Goal: Task Accomplishment & Management: Use online tool/utility

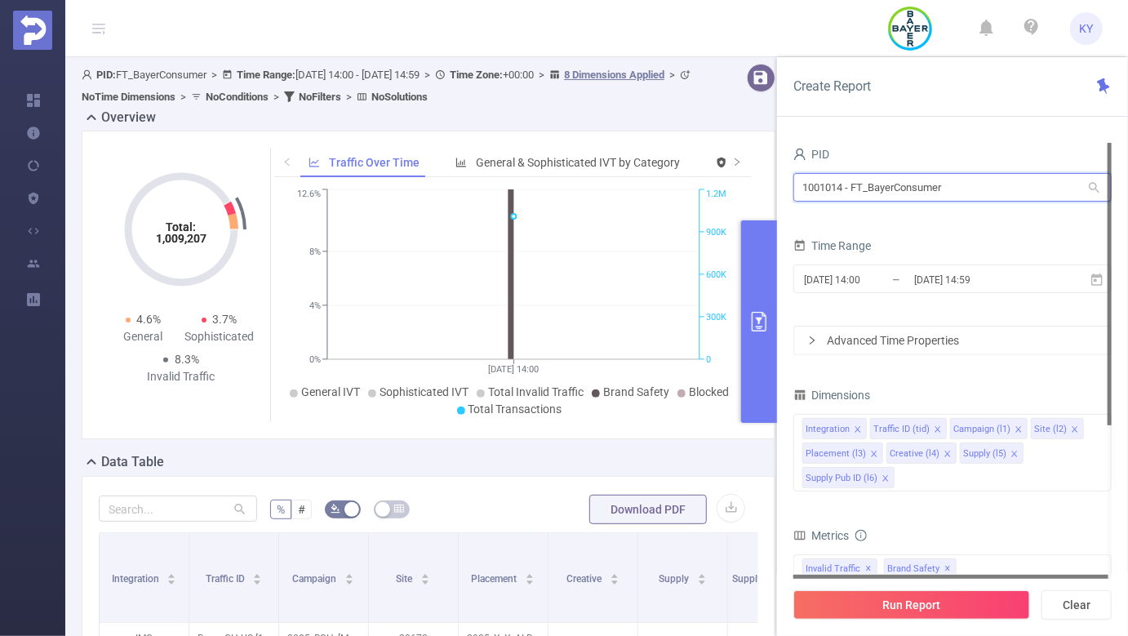
click at [922, 194] on input "1001014 - FT_BayerConsumer" at bounding box center [953, 187] width 318 height 29
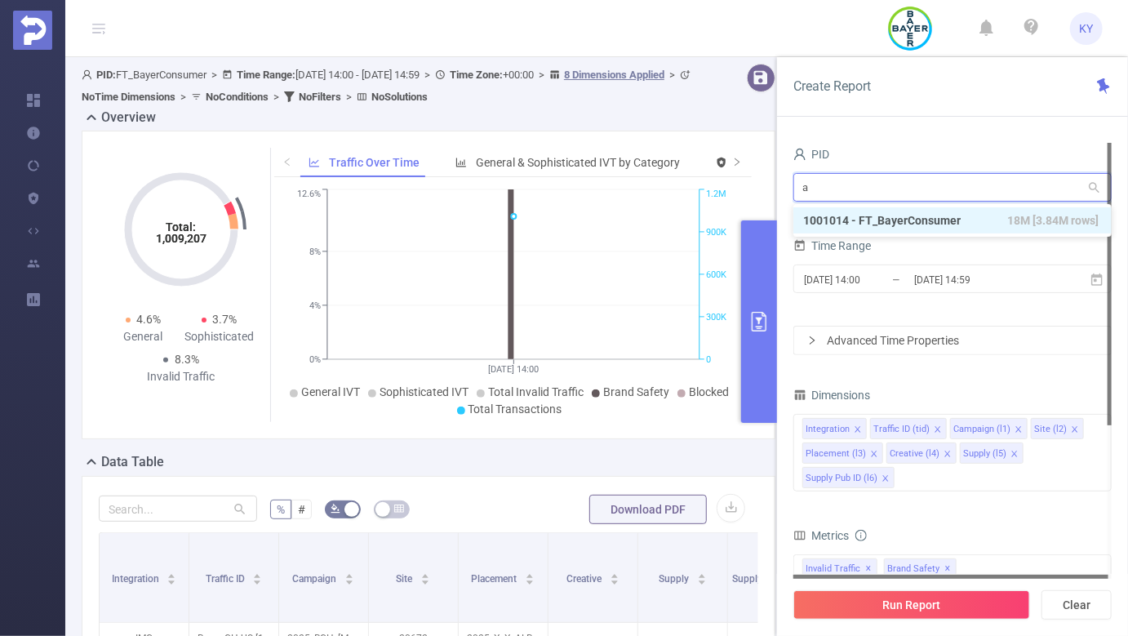
type input "ad"
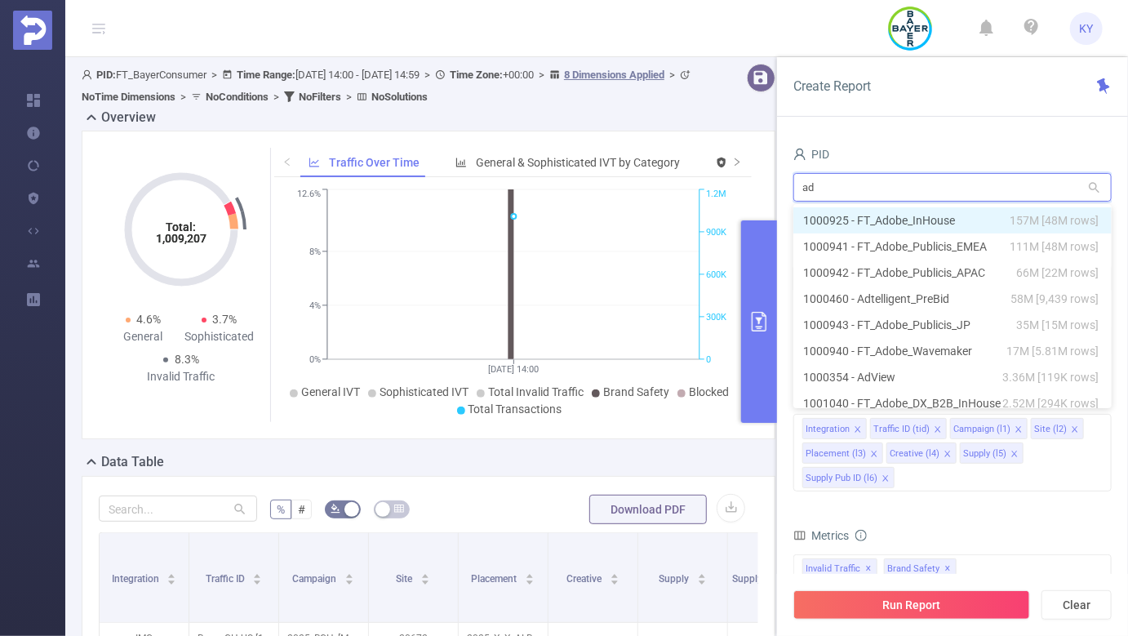
click at [926, 225] on li "1000925 - FT_Adobe_InHouse 157M [48M rows]" at bounding box center [953, 220] width 318 height 26
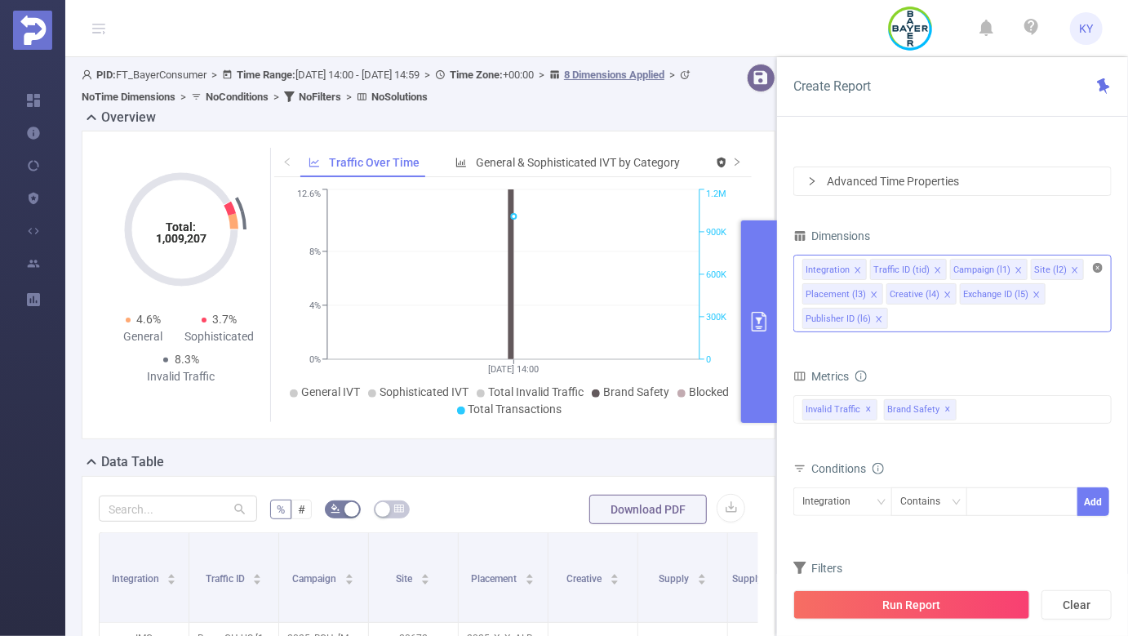
click at [1100, 267] on icon "icon: close-circle" at bounding box center [1098, 268] width 10 height 10
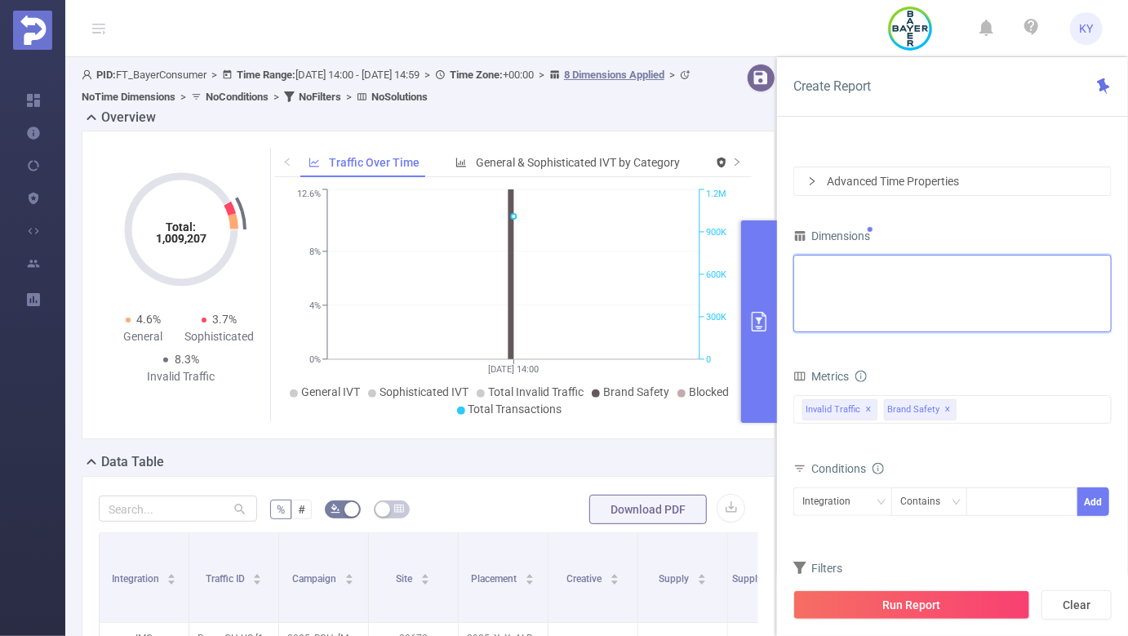
click at [1056, 274] on div "Integration Traffic ID (tid) Campaign (l1) Site (l2) Placement (l3) Creative (l…" at bounding box center [953, 269] width 300 height 27
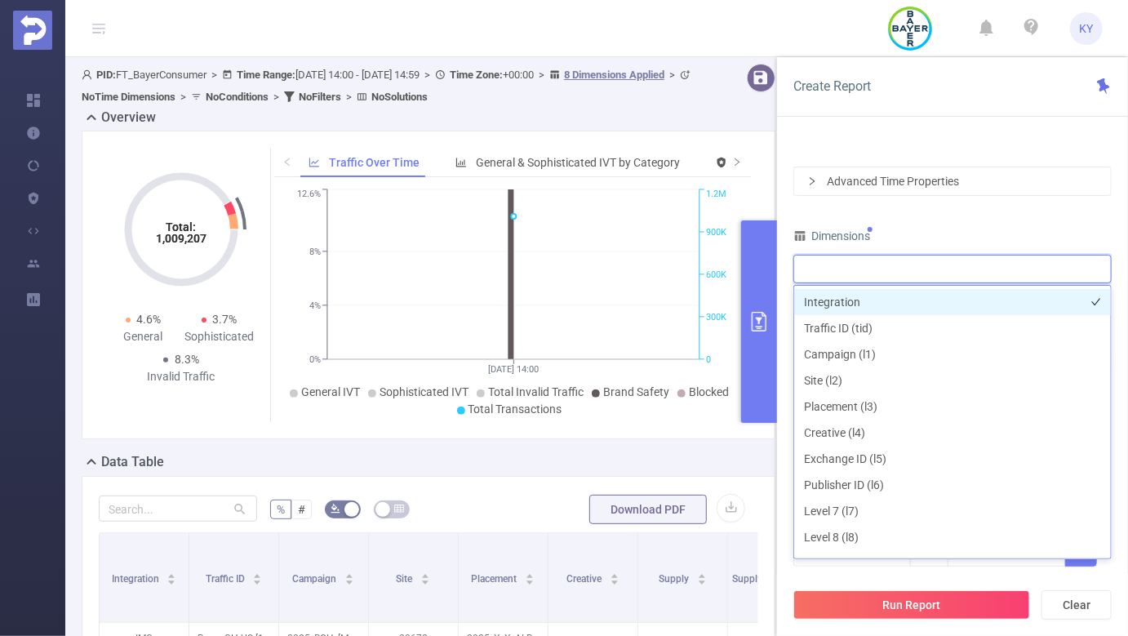
click at [827, 305] on li "Integration" at bounding box center [953, 302] width 317 height 26
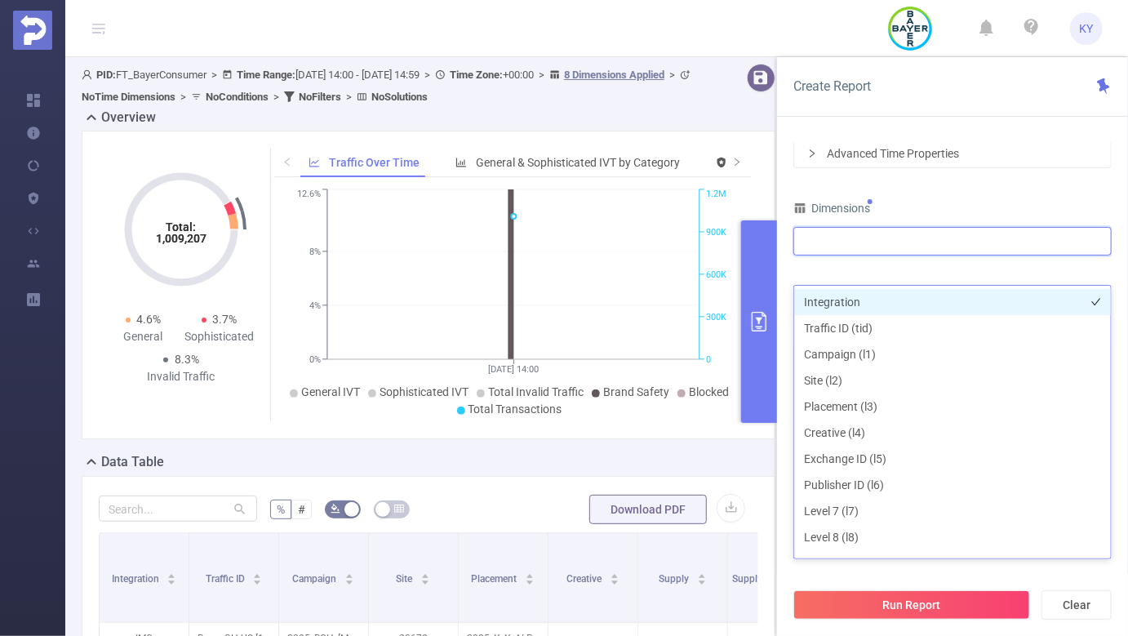
click at [901, 307] on li "Integration" at bounding box center [953, 302] width 317 height 26
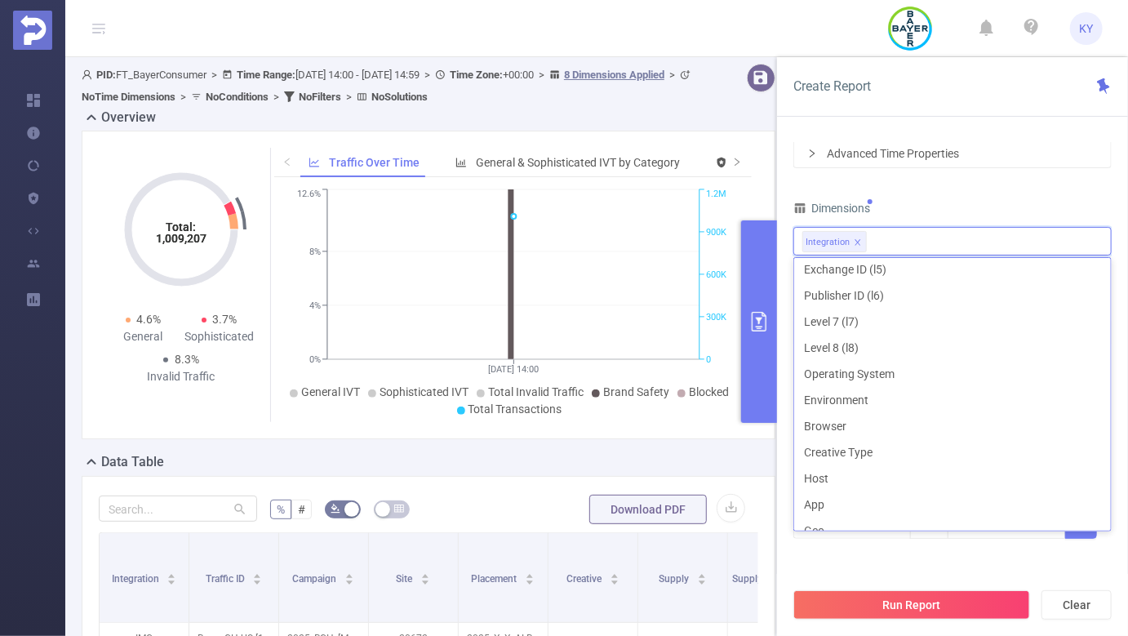
scroll to position [305, 0]
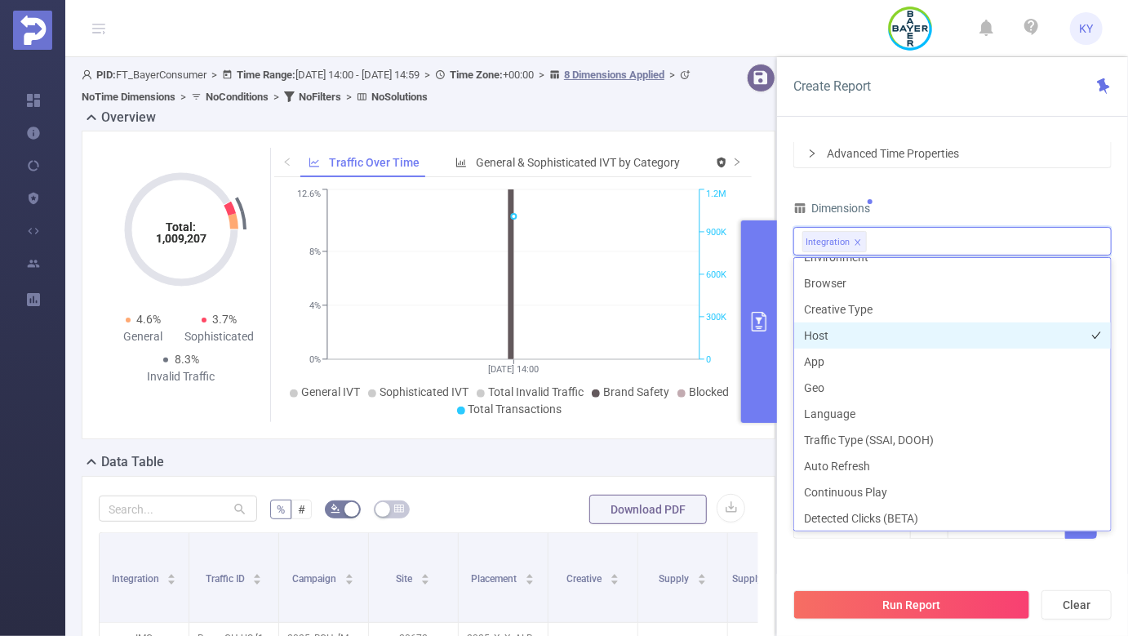
click at [891, 336] on li "Host" at bounding box center [953, 336] width 317 height 26
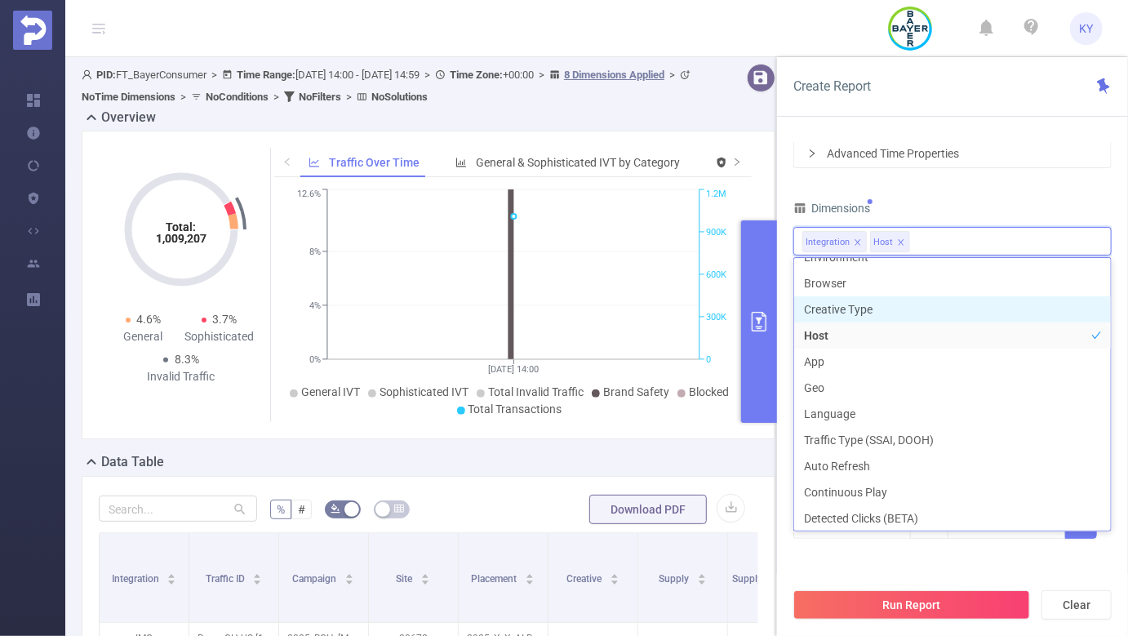
scroll to position [291, 0]
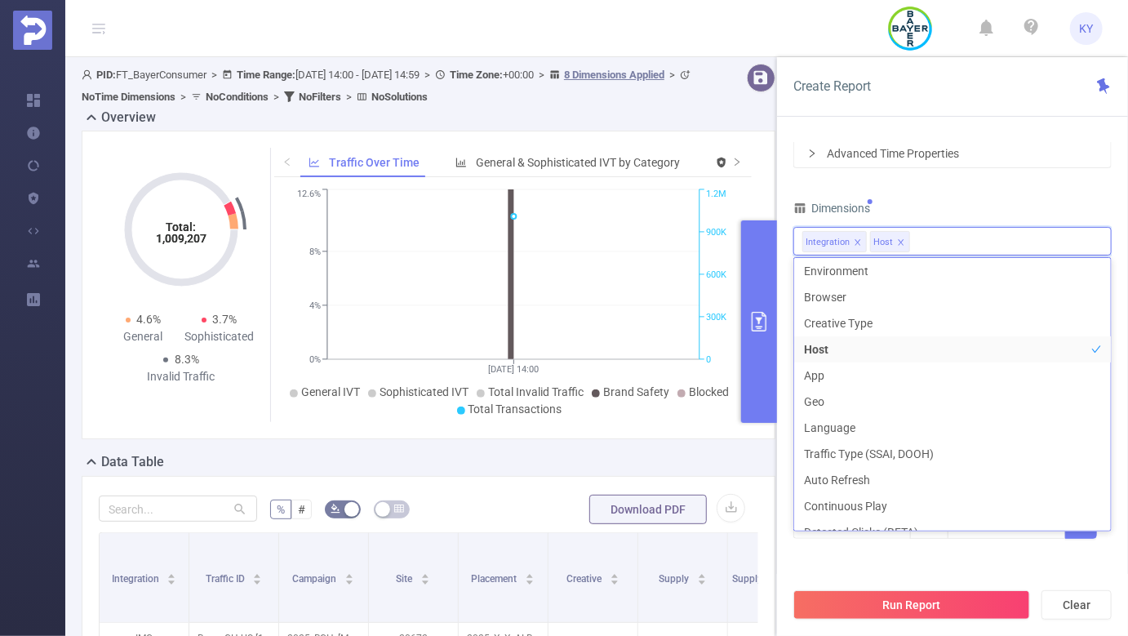
click at [956, 187] on div "PID 1000925 - FT_Adobe_InHouse 1000925 - FT_Adobe_InHouse Time Range 2025-09-22…" at bounding box center [953, 258] width 318 height 604
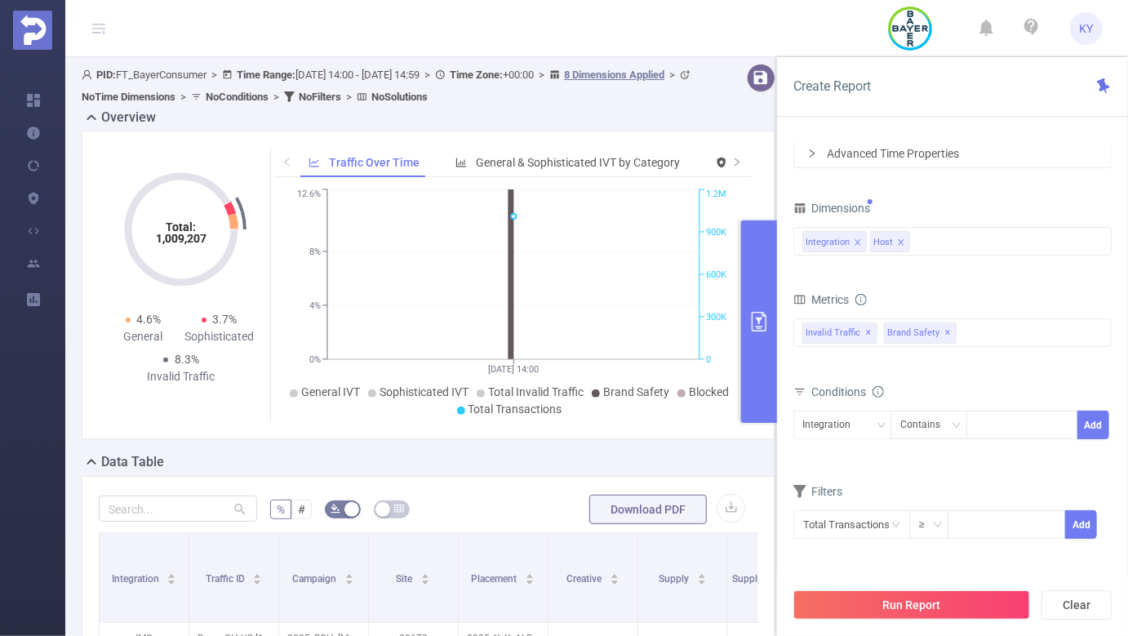
click at [844, 507] on div "Total Transactions ≥ Add" at bounding box center [953, 530] width 318 height 47
click at [844, 523] on input "text" at bounding box center [853, 524] width 118 height 29
click at [946, 336] on span "✕" at bounding box center [949, 333] width 7 height 20
click at [867, 332] on span "✕" at bounding box center [869, 333] width 7 height 20
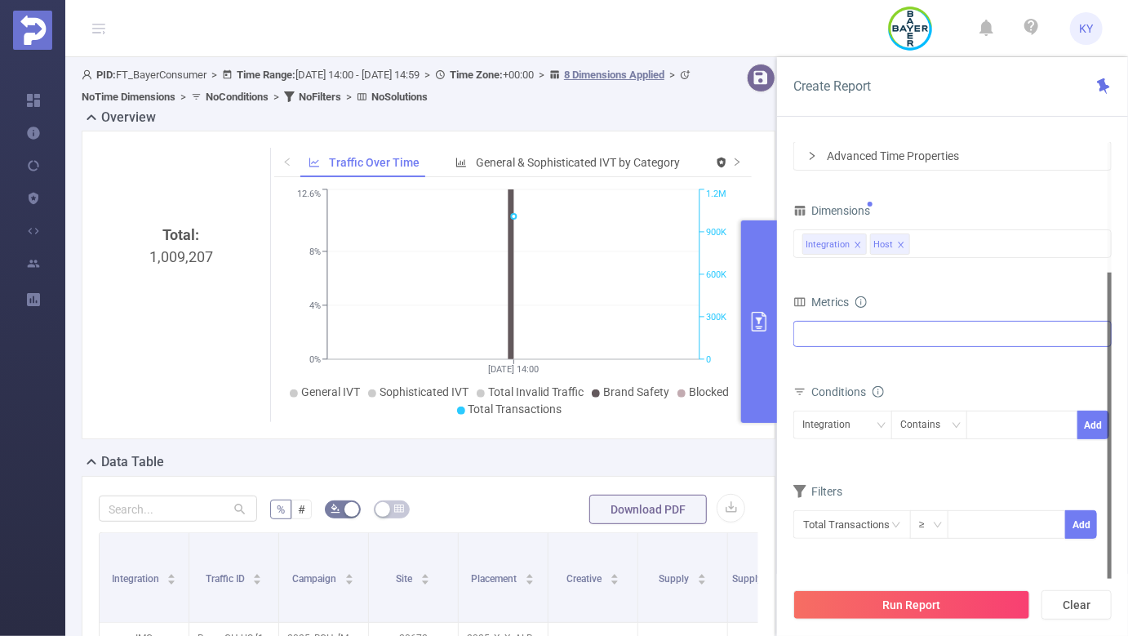
click at [867, 332] on div at bounding box center [953, 334] width 318 height 26
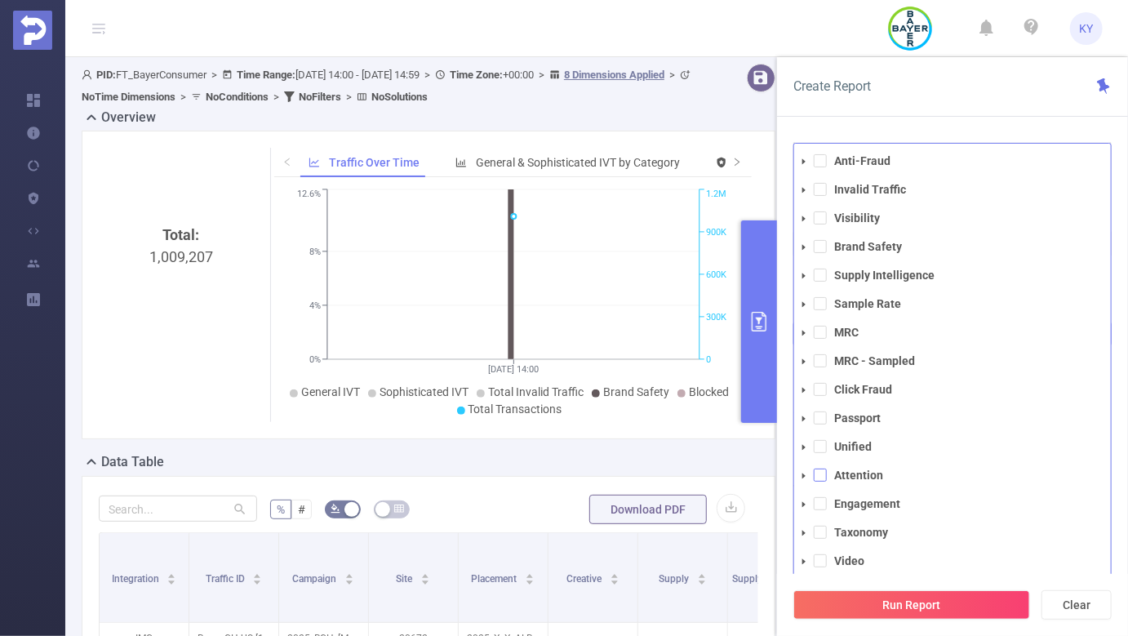
click at [821, 477] on span at bounding box center [820, 475] width 13 height 13
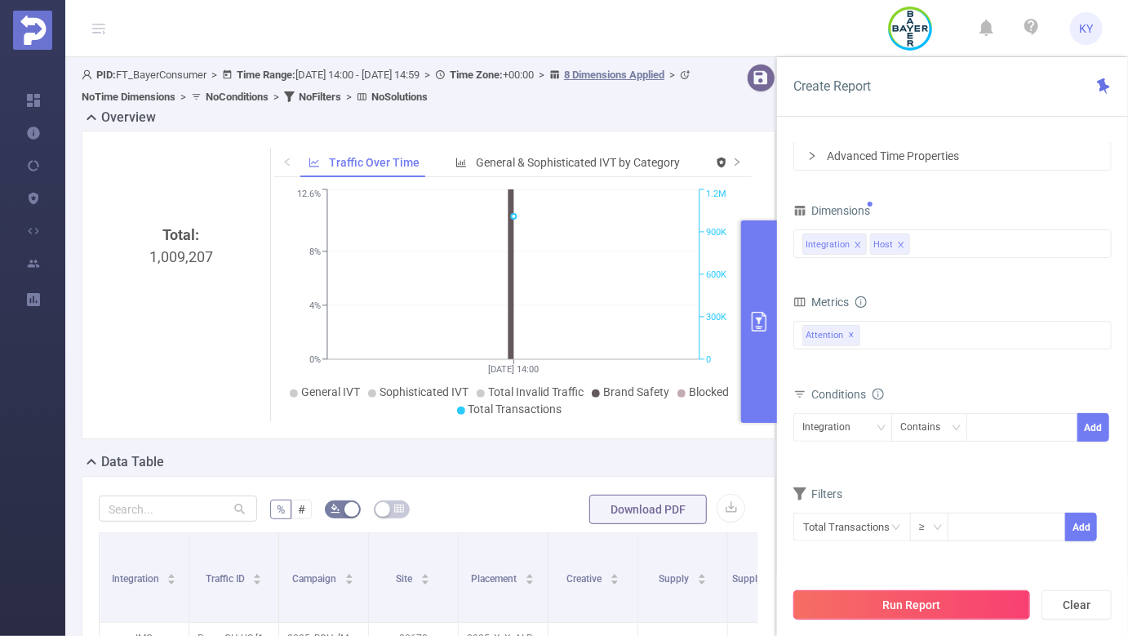
click at [870, 608] on button "Run Report" at bounding box center [912, 604] width 237 height 29
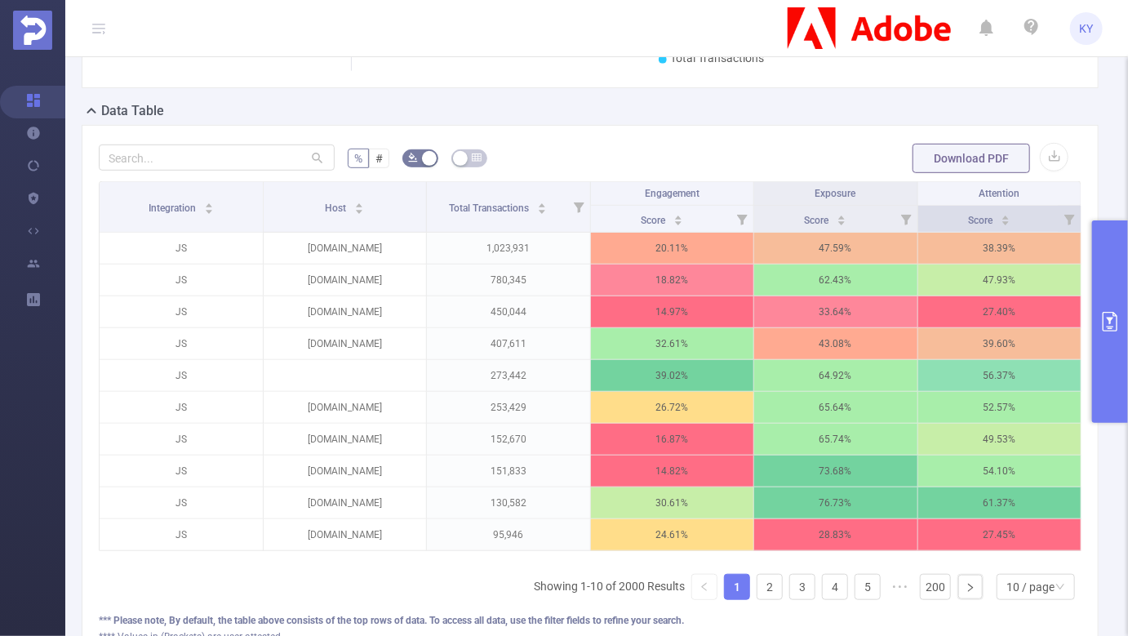
scroll to position [273, 0]
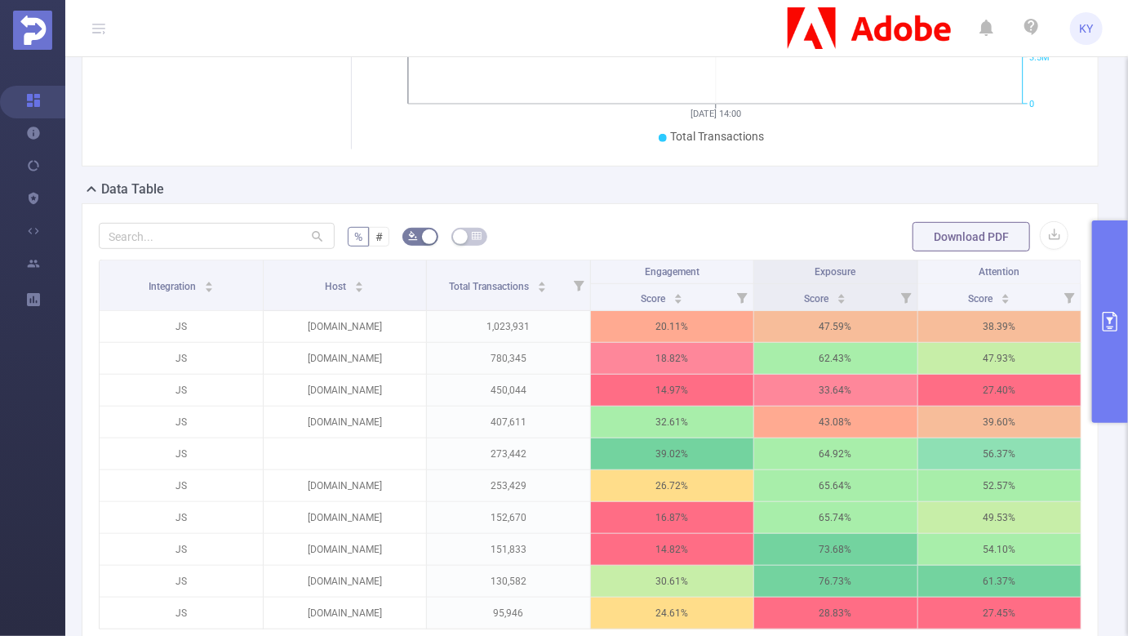
click at [1120, 314] on icon "primary" at bounding box center [1111, 322] width 20 height 20
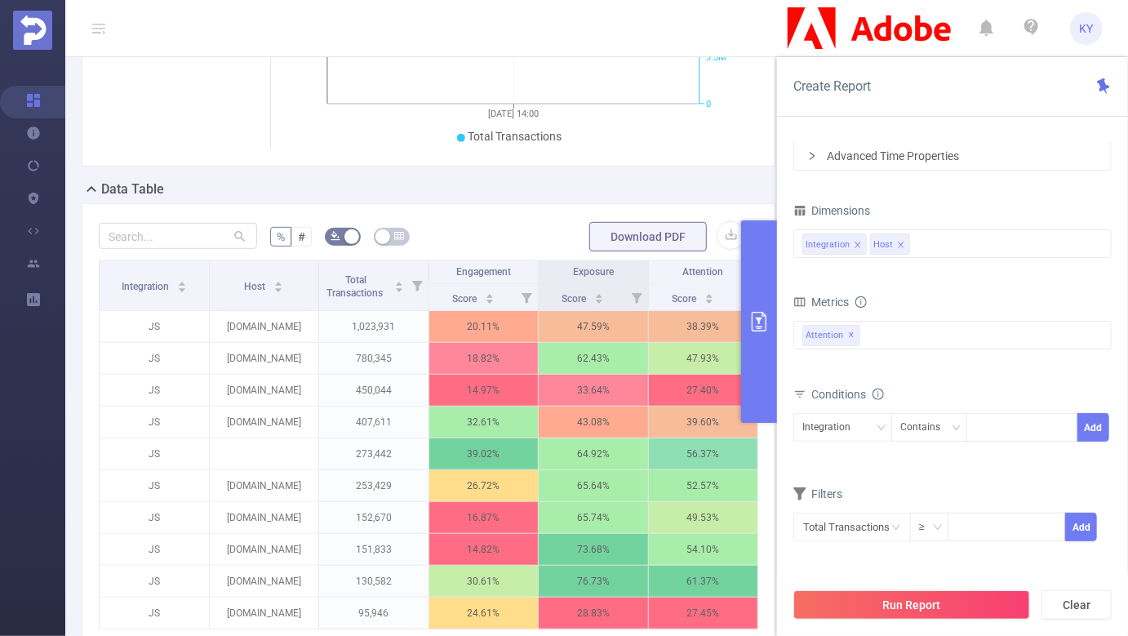
click at [765, 311] on button "primary" at bounding box center [759, 321] width 36 height 203
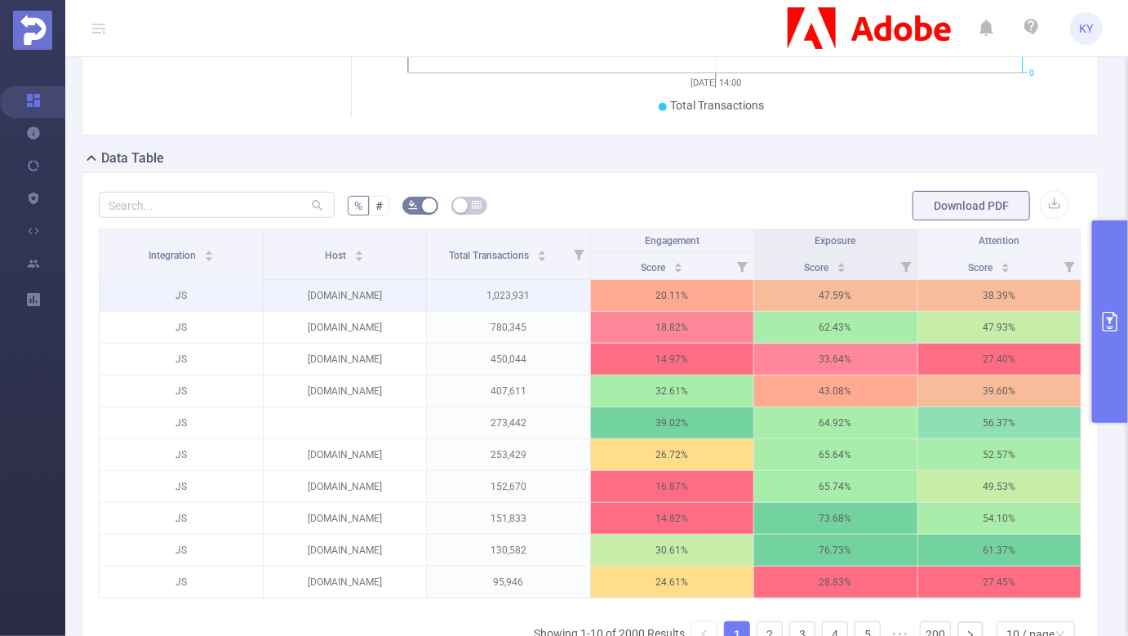
scroll to position [305, 0]
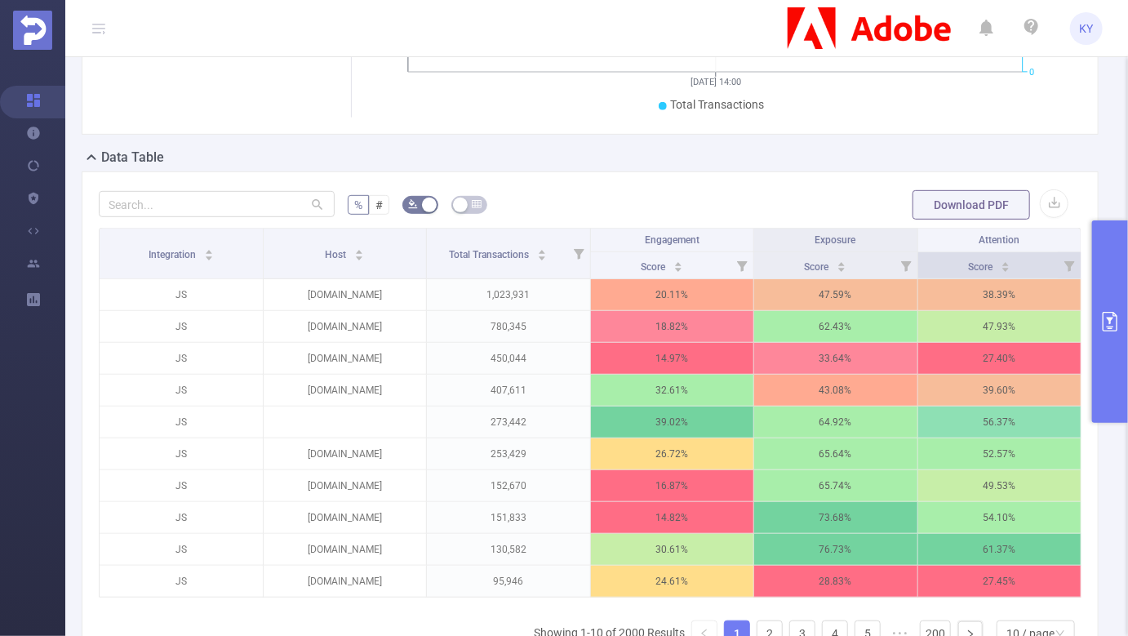
click at [1069, 263] on icon at bounding box center [1070, 266] width 11 height 11
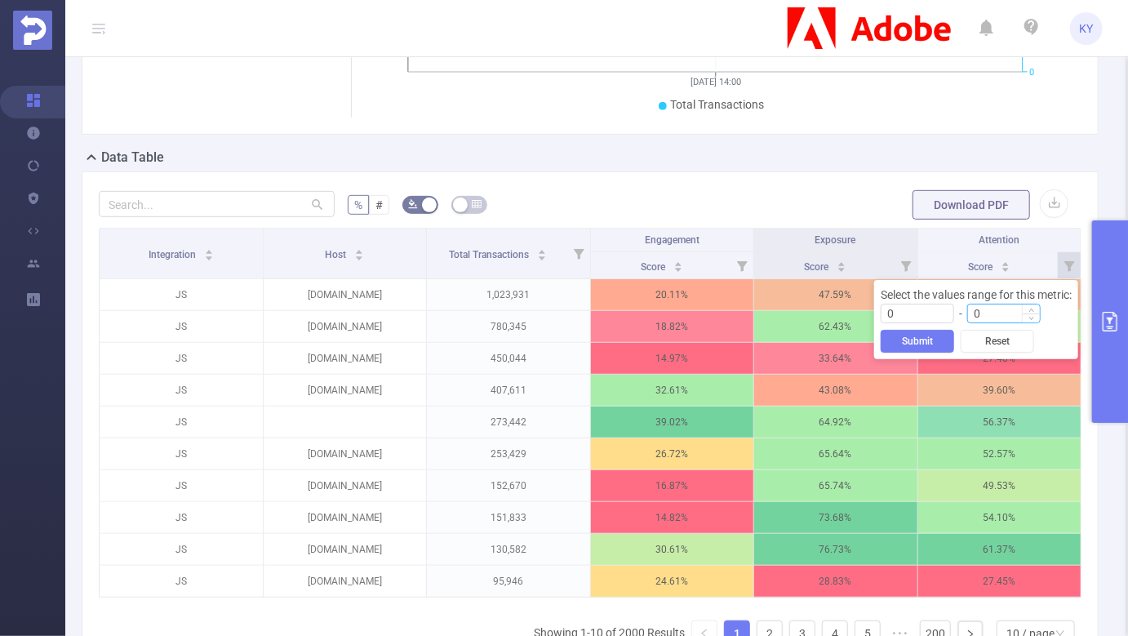
click at [988, 307] on input "0" at bounding box center [1004, 314] width 72 height 18
click at [928, 351] on button "Submit" at bounding box center [917, 341] width 73 height 23
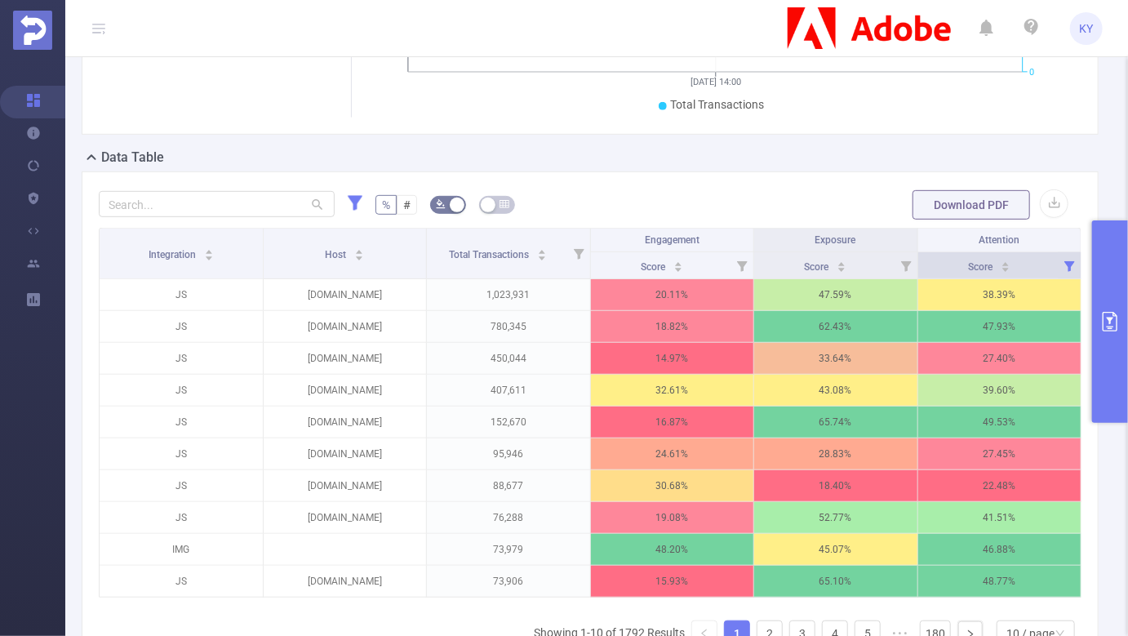
click at [1071, 263] on icon at bounding box center [1070, 266] width 11 height 11
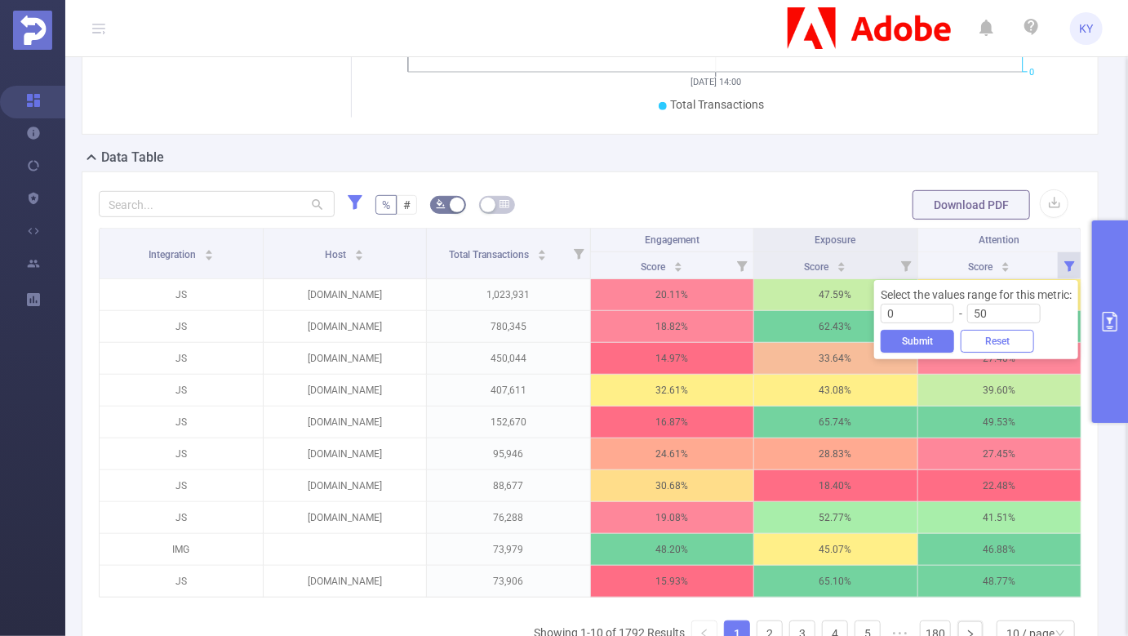
click at [1003, 342] on button "Reset" at bounding box center [997, 341] width 73 height 23
type input "0"
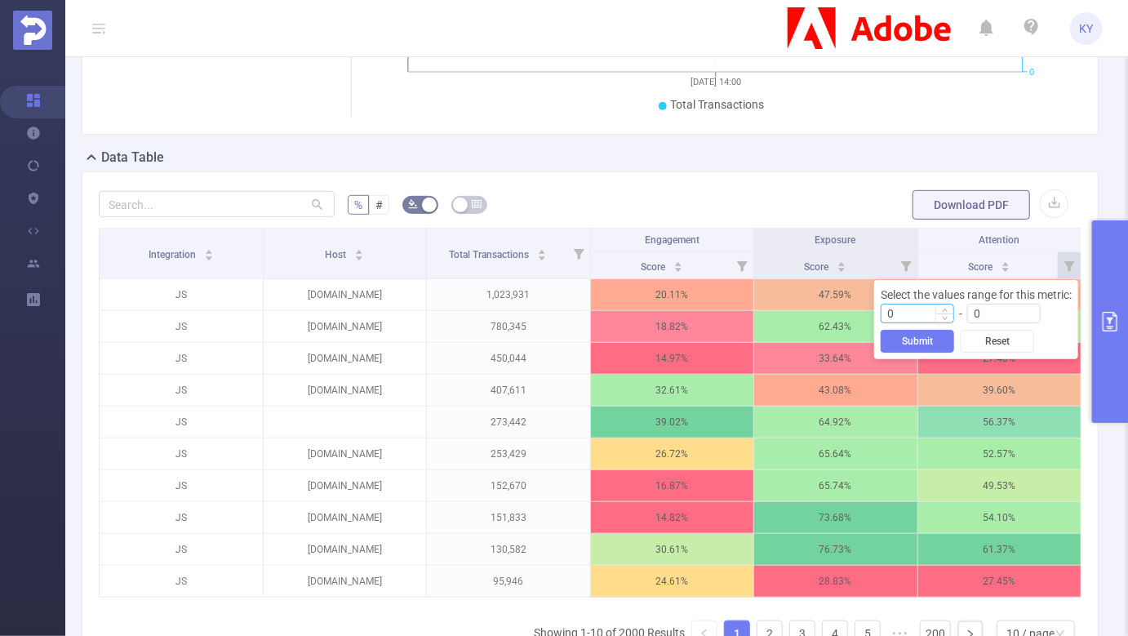
click at [925, 318] on input "0" at bounding box center [918, 314] width 72 height 18
click at [919, 348] on button "Submit" at bounding box center [917, 341] width 73 height 23
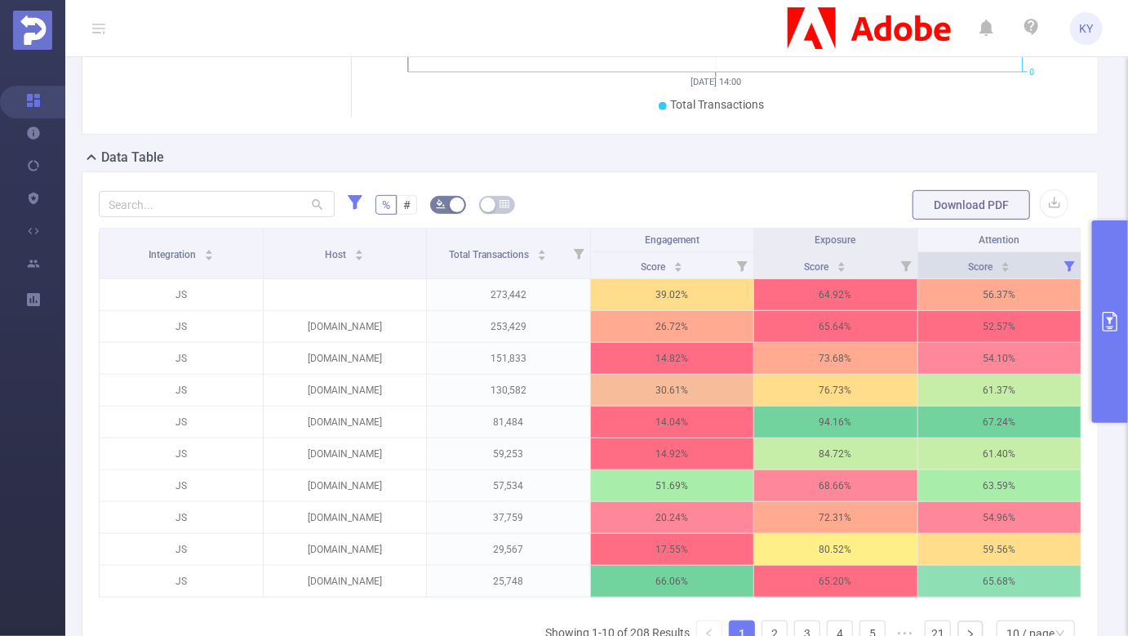
click at [1071, 263] on icon at bounding box center [1070, 266] width 11 height 11
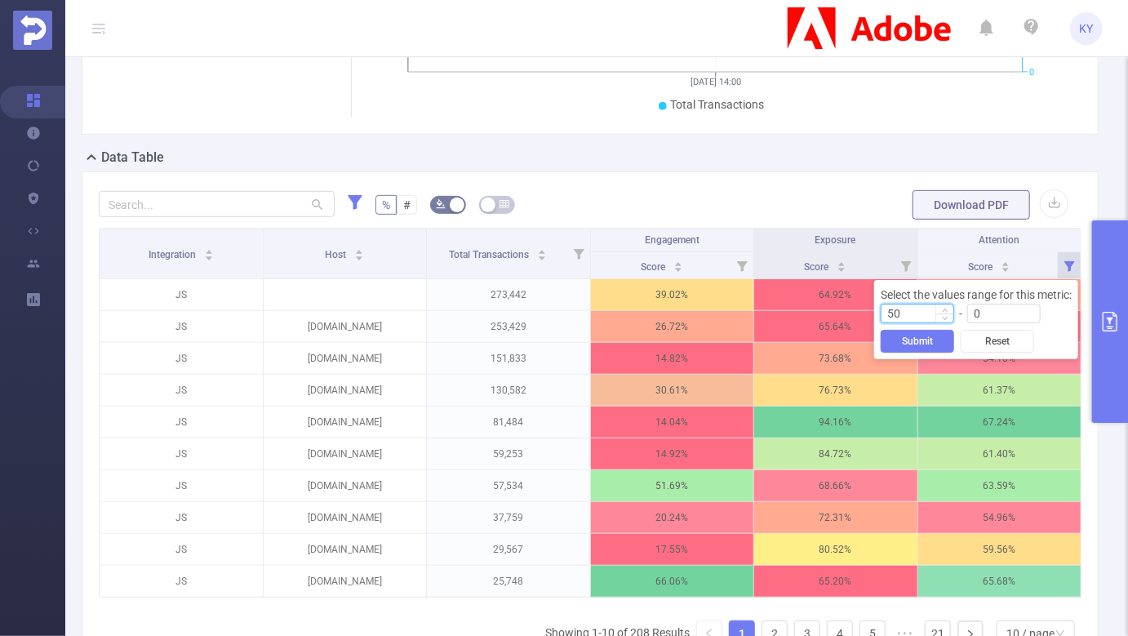
click at [925, 317] on input "50" at bounding box center [918, 314] width 72 height 18
click at [902, 341] on button "Submit" at bounding box center [917, 341] width 73 height 23
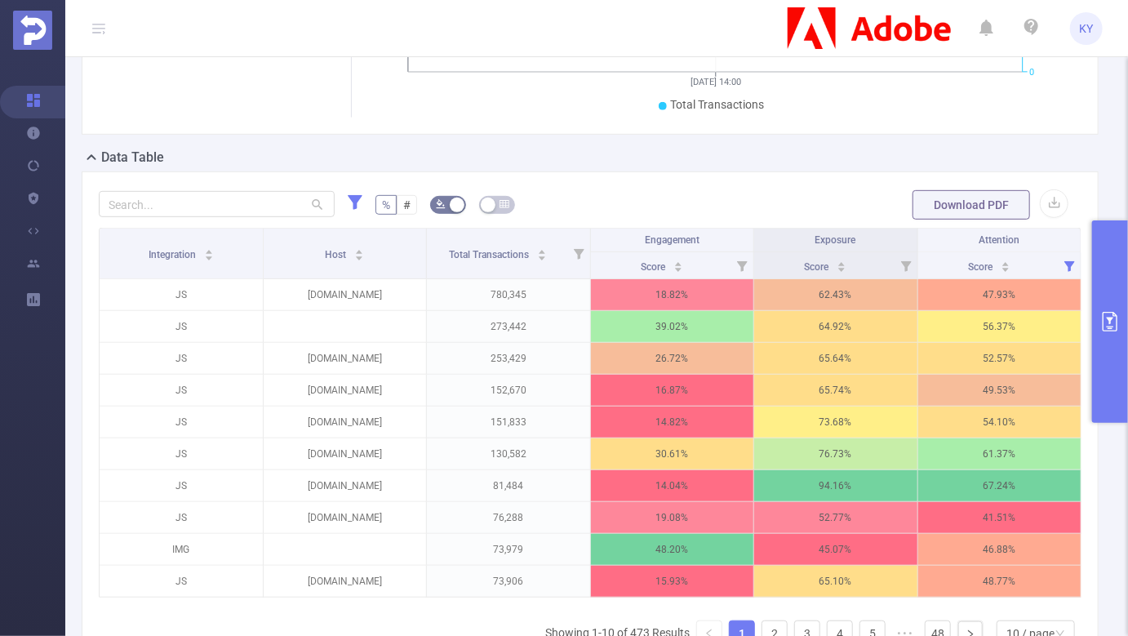
click at [673, 200] on form "% # Download PDF" at bounding box center [590, 205] width 983 height 33
click at [358, 197] on icon at bounding box center [355, 202] width 15 height 15
click at [434, 157] on icon "icon: close" at bounding box center [430, 154] width 8 height 8
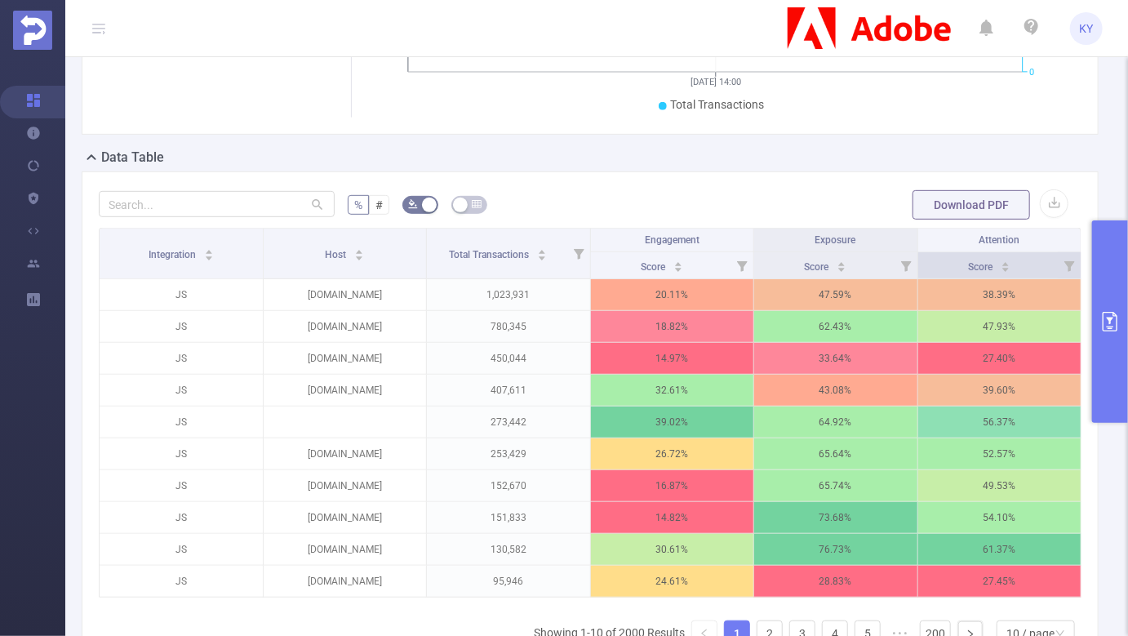
click at [1070, 262] on icon at bounding box center [1070, 266] width 11 height 11
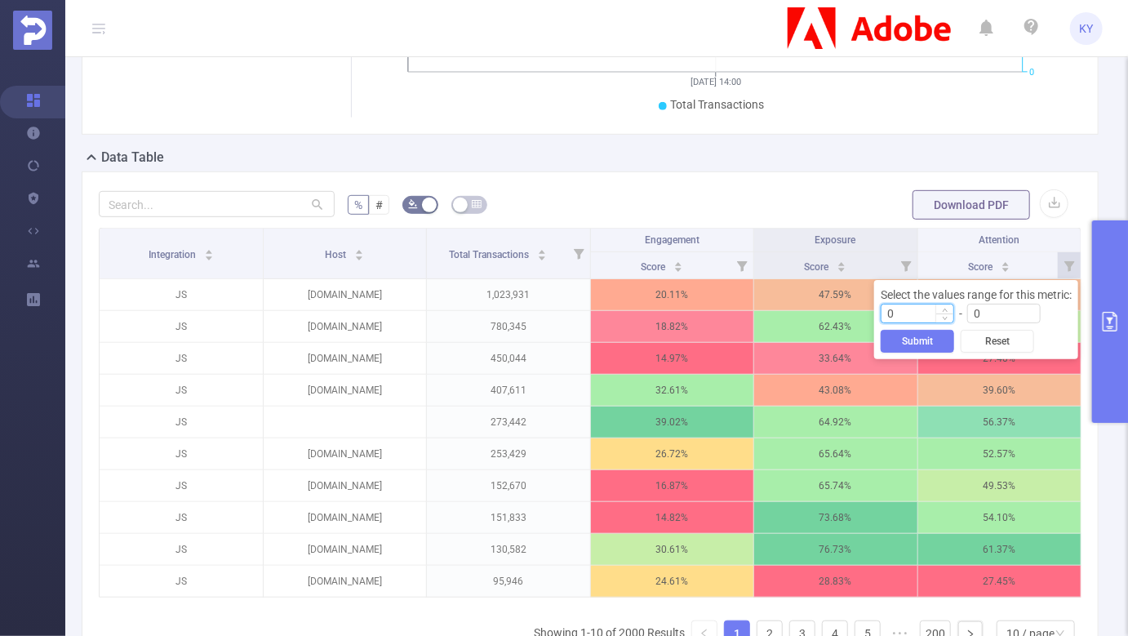
click at [917, 309] on input "0" at bounding box center [918, 314] width 72 height 18
type input "35"
click at [899, 345] on button "Submit" at bounding box center [917, 341] width 73 height 23
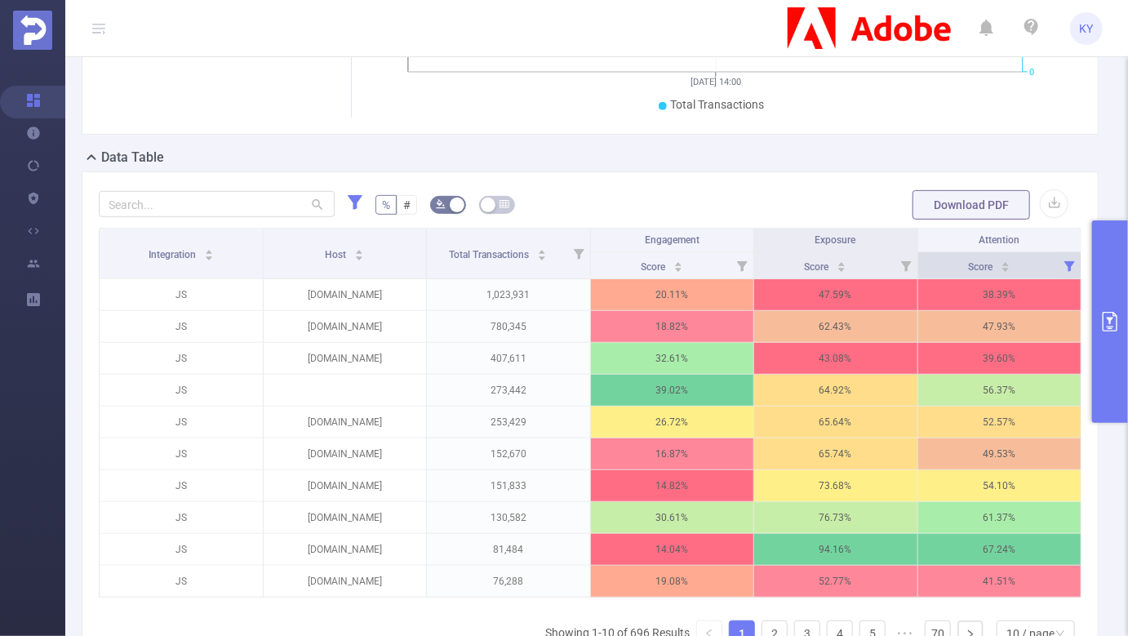
click at [1066, 267] on icon at bounding box center [1070, 266] width 11 height 11
click at [1103, 330] on icon "primary" at bounding box center [1110, 322] width 15 height 20
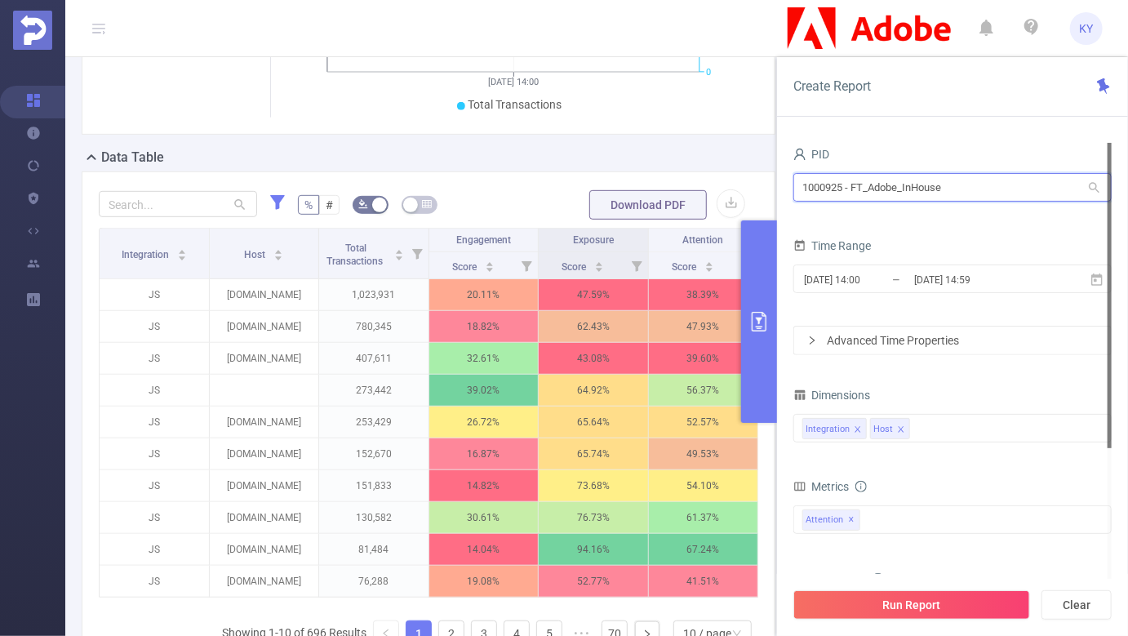
click at [928, 185] on input "1000925 - FT_Adobe_InHouse" at bounding box center [953, 187] width 318 height 29
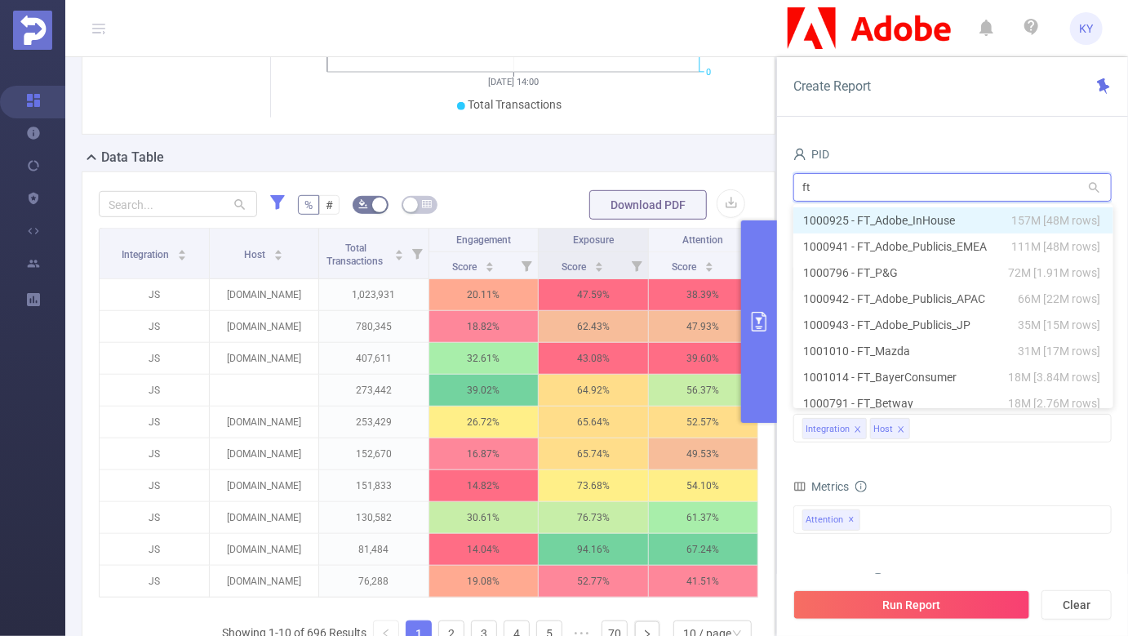
type input "ft_"
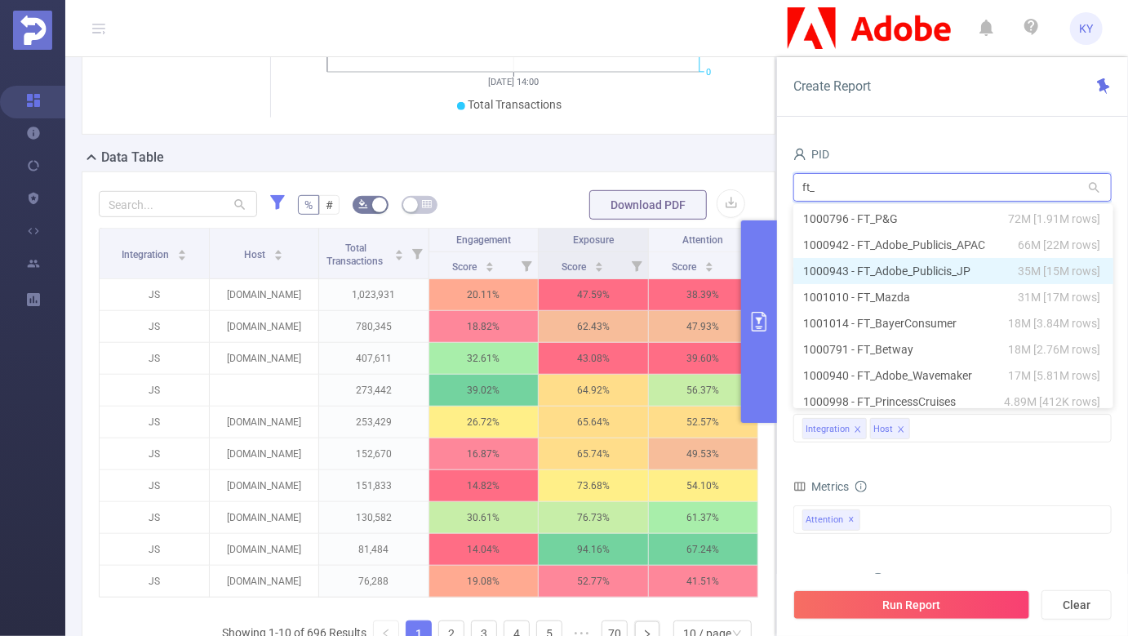
scroll to position [55, 0]
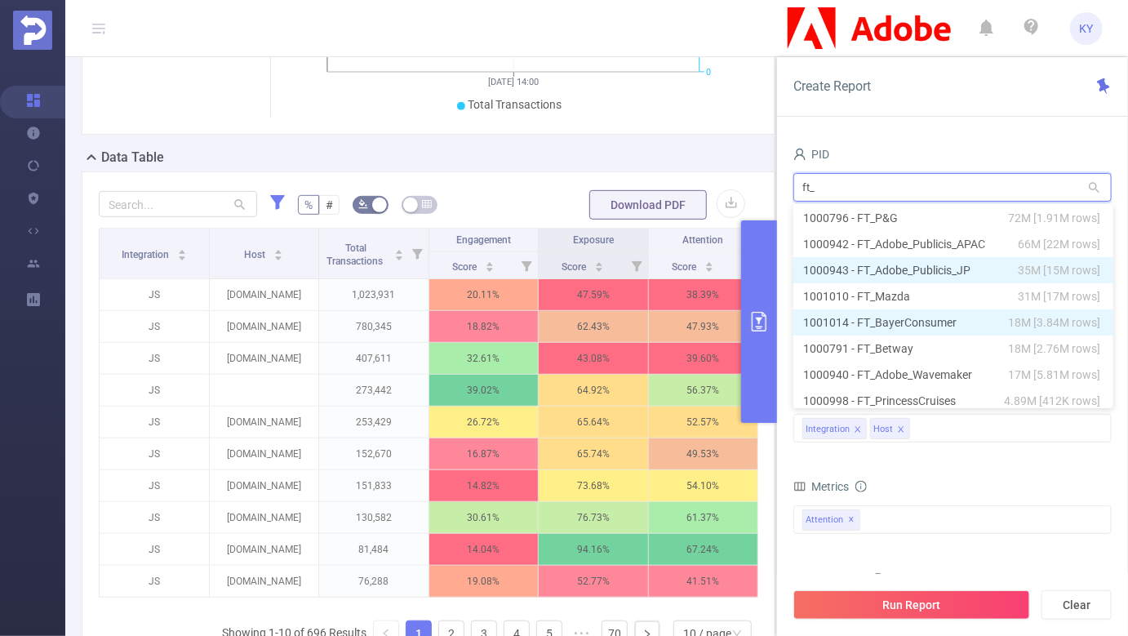
click at [916, 330] on li "1001014 - FT_BayerConsumer 18M [3.84M rows]" at bounding box center [954, 322] width 320 height 26
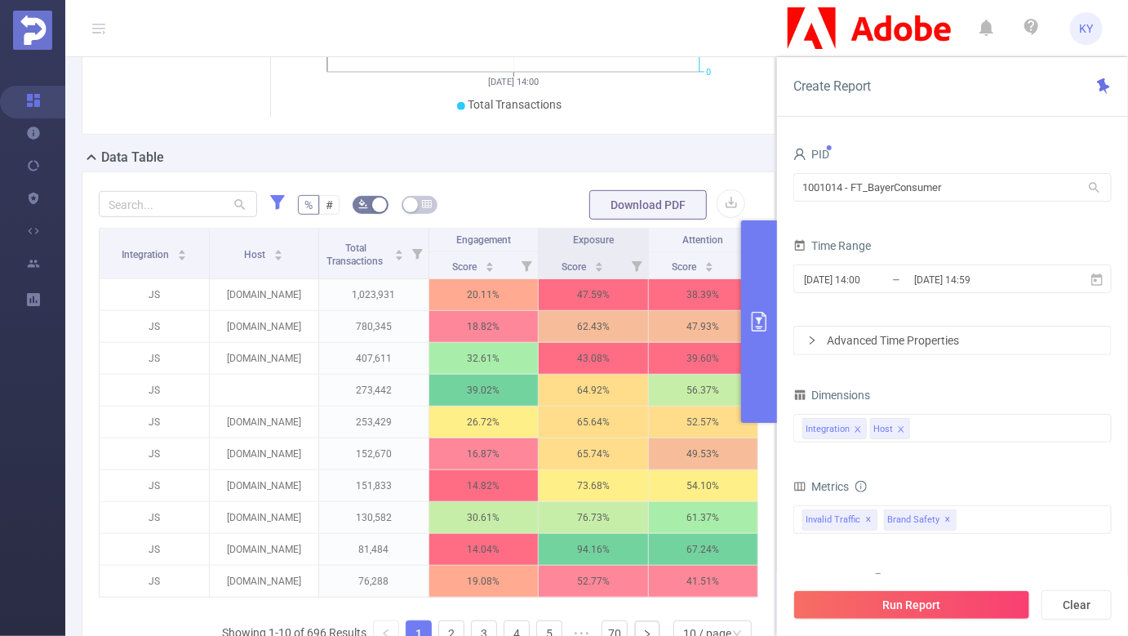
click at [268, 171] on div "% # Download PDF Integration Host Total Transactions Engagement Exposure Attent…" at bounding box center [429, 440] width 694 height 538
click at [1093, 519] on div "Anti-Fraud Invalid Traffic Visibility Brand Safety Supply Intelligence Sample R…" at bounding box center [953, 519] width 318 height 29
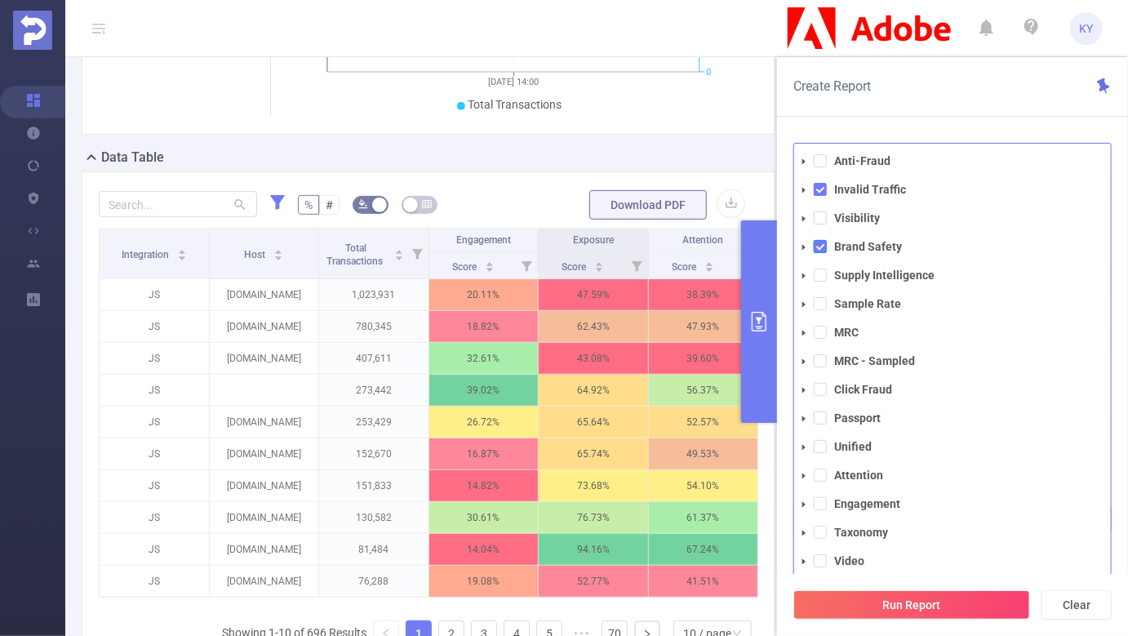
click at [826, 242] on span at bounding box center [820, 246] width 13 height 13
click at [826, 188] on span at bounding box center [820, 189] width 13 height 13
click at [826, 474] on span at bounding box center [820, 475] width 13 height 13
click at [870, 596] on button "Run Report" at bounding box center [912, 604] width 237 height 29
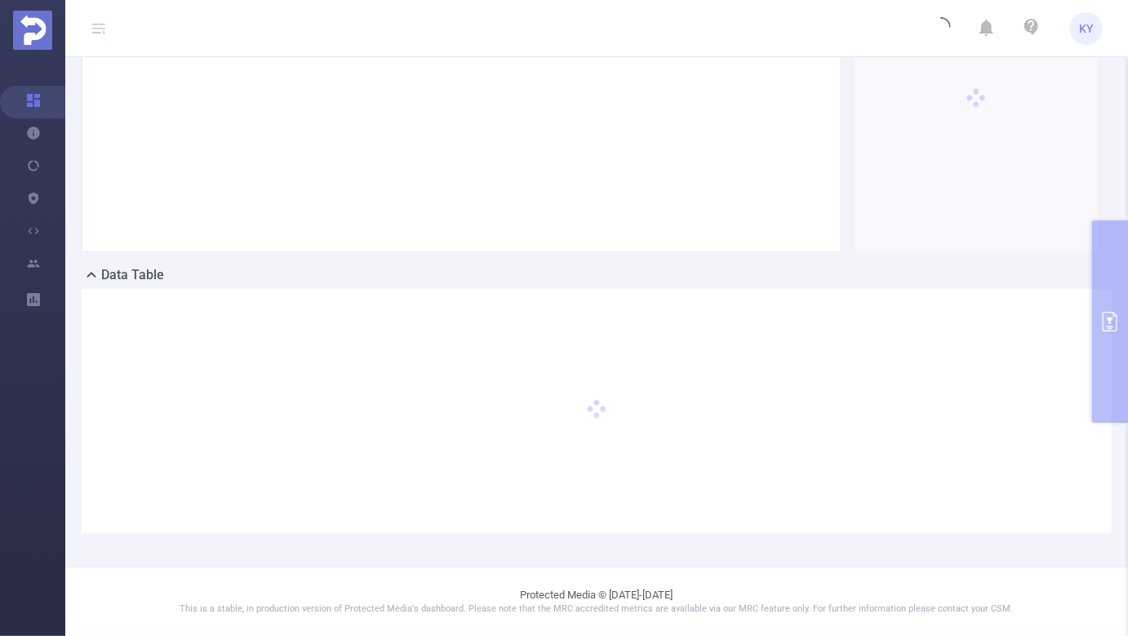
scroll to position [186, 0]
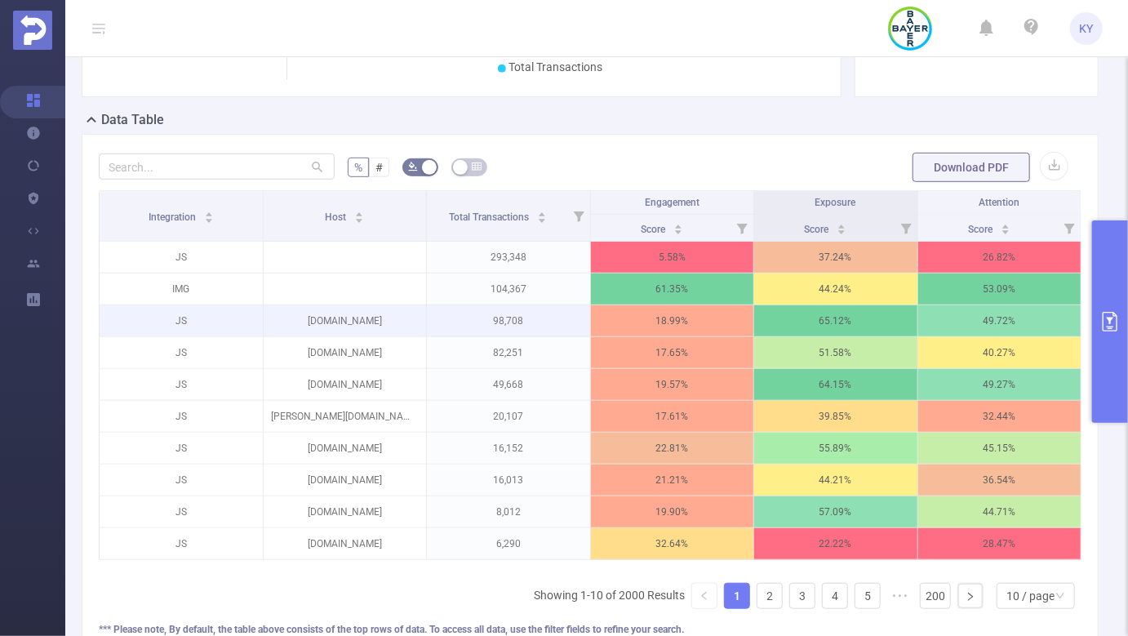
scroll to position [359, 0]
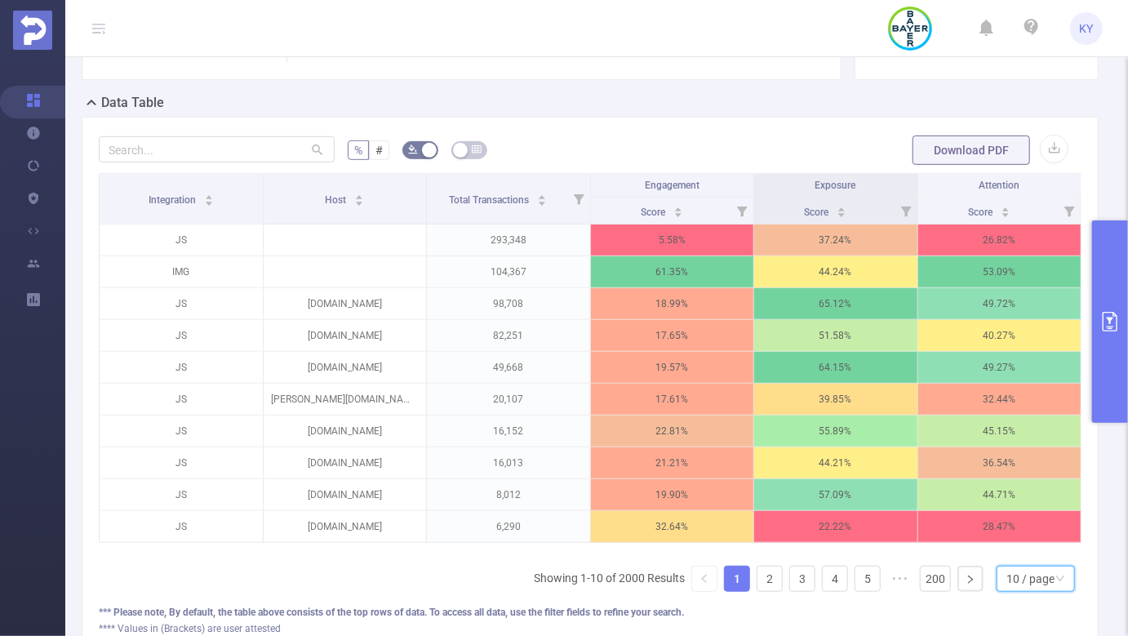
click at [1020, 567] on div "10 / page" at bounding box center [1031, 579] width 48 height 24
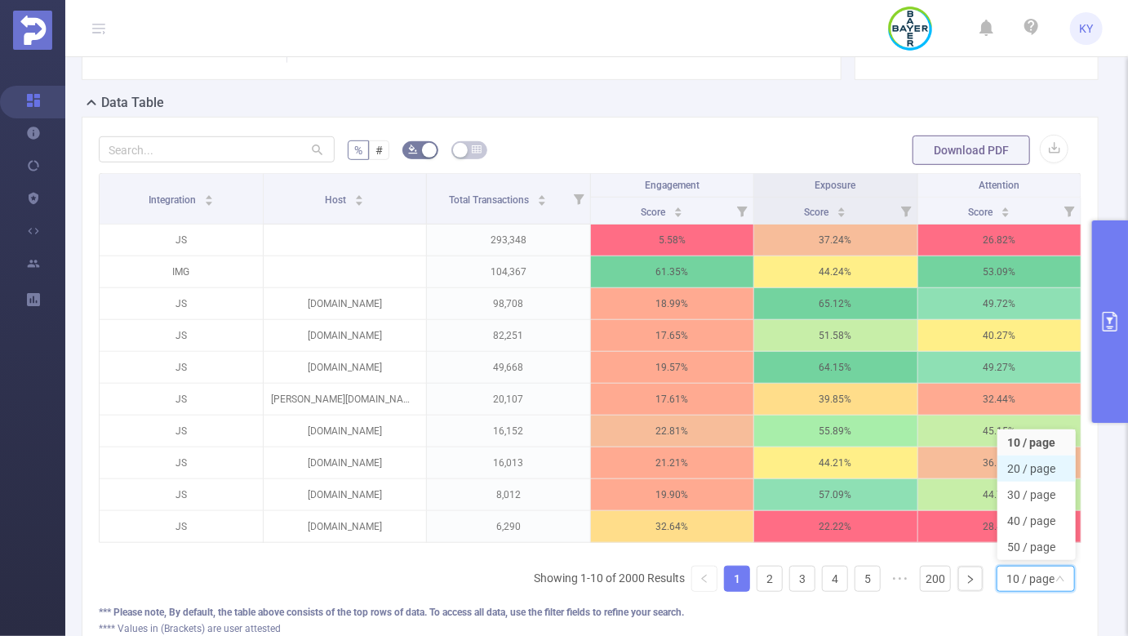
click at [1037, 469] on li "20 / page" at bounding box center [1037, 469] width 78 height 26
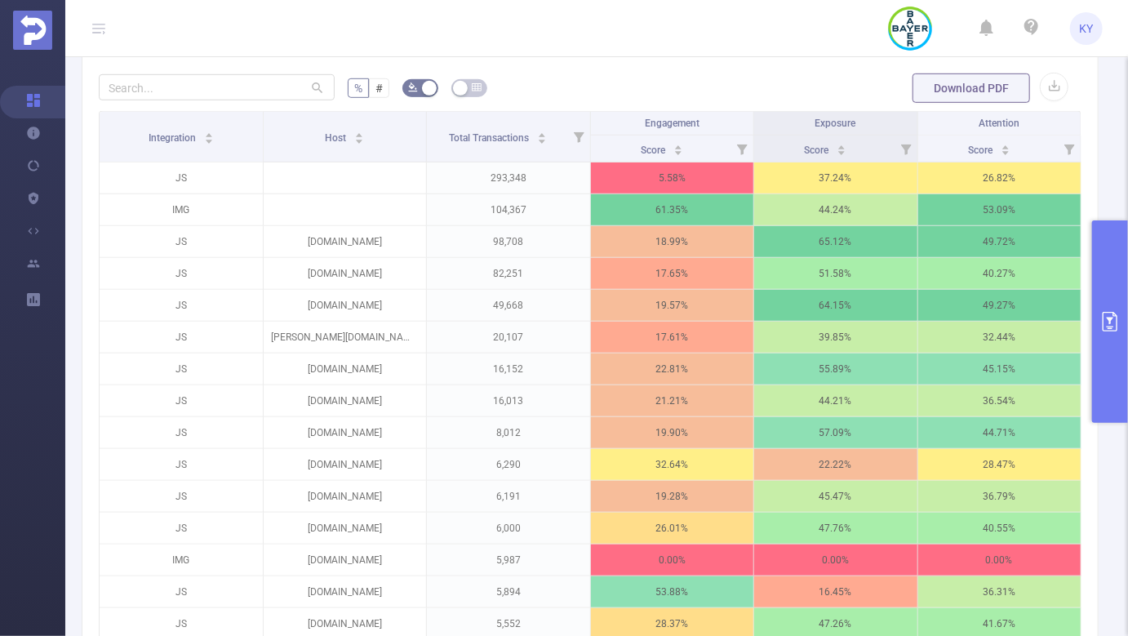
scroll to position [431, 0]
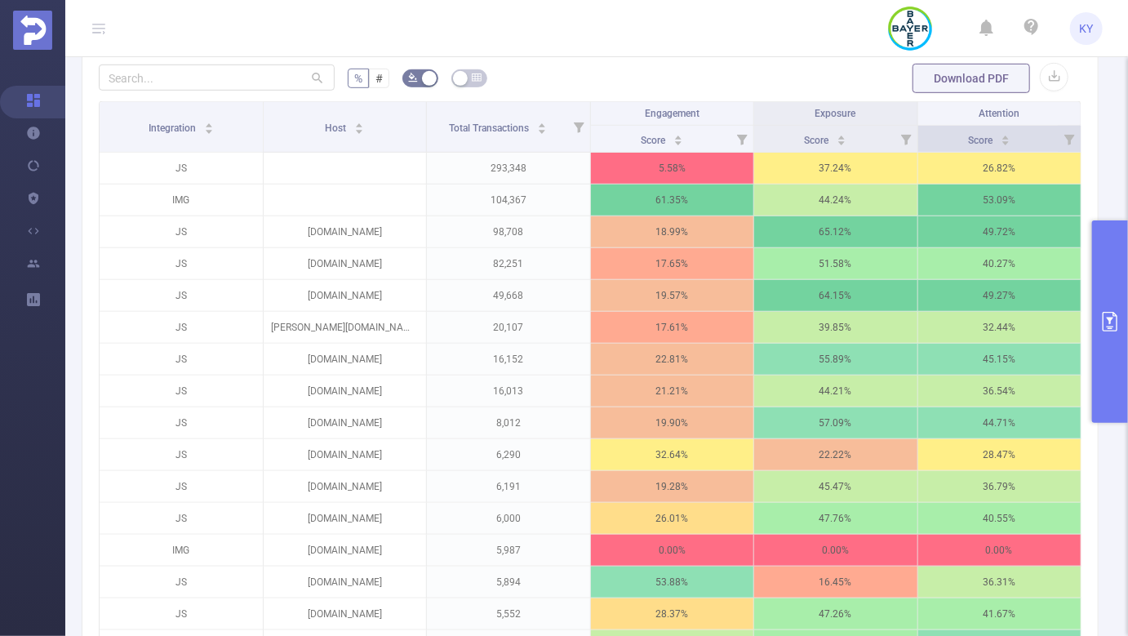
click at [1070, 136] on icon at bounding box center [1070, 140] width 11 height 11
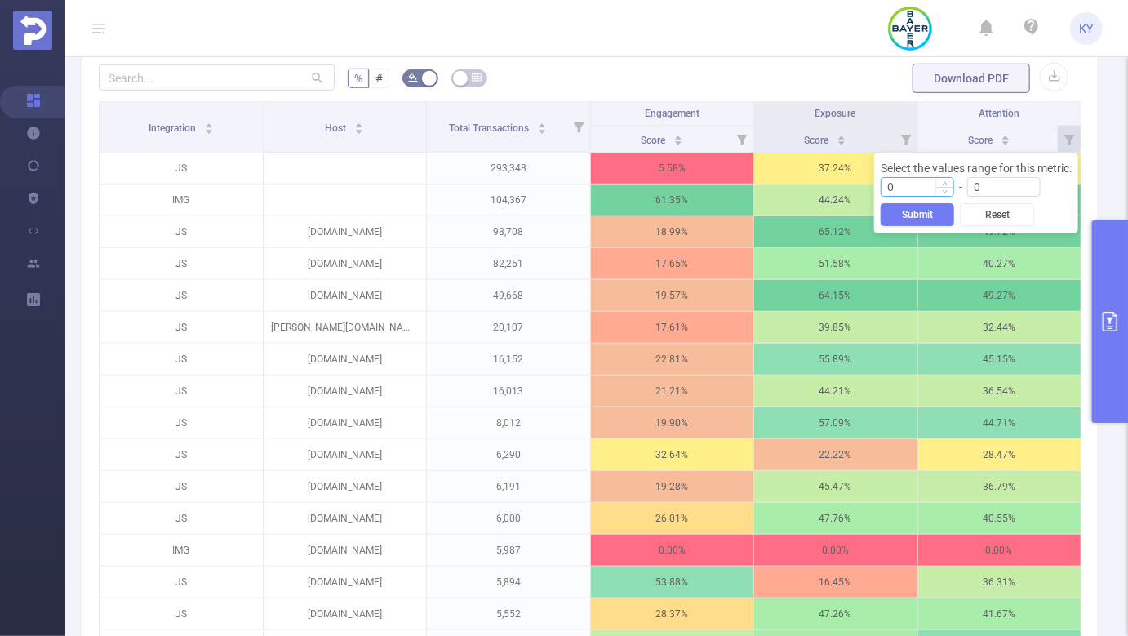
click at [930, 185] on input "0" at bounding box center [918, 187] width 72 height 18
type input "50"
click at [926, 214] on button "Submit" at bounding box center [917, 214] width 73 height 23
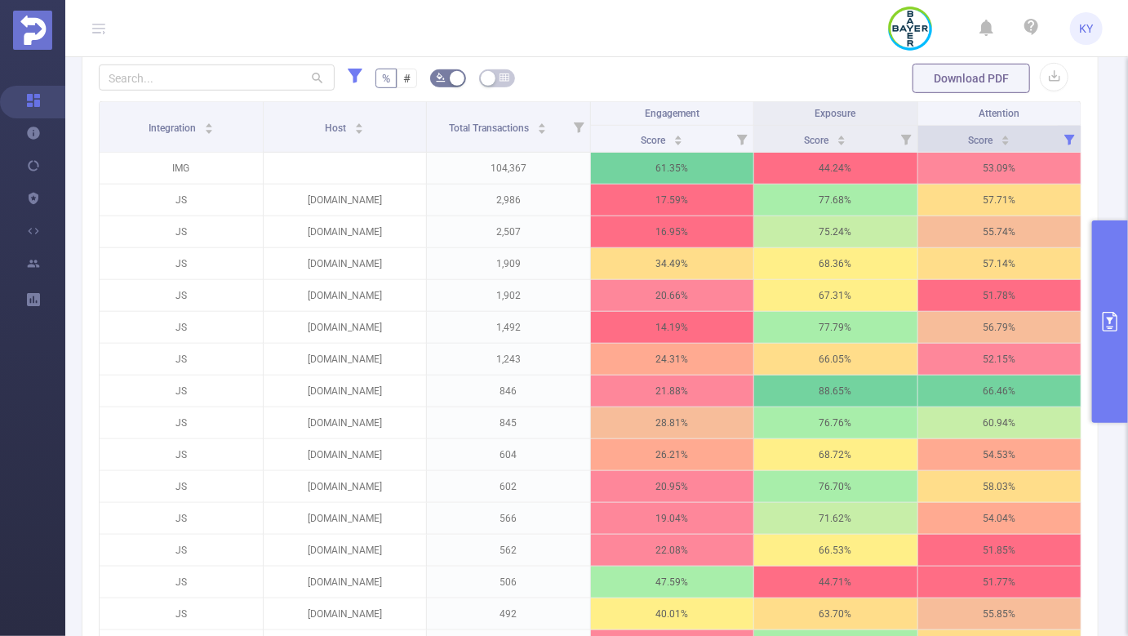
click at [1071, 132] on icon at bounding box center [1069, 139] width 23 height 26
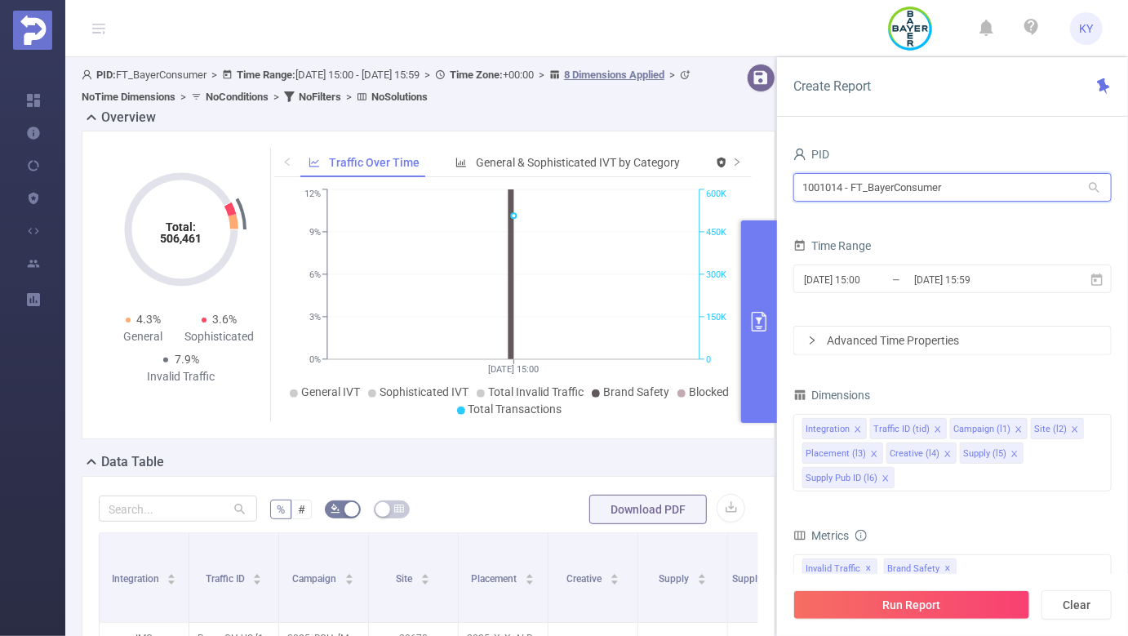
click at [851, 193] on input "1001014 - FT_BayerConsumer" at bounding box center [953, 187] width 318 height 29
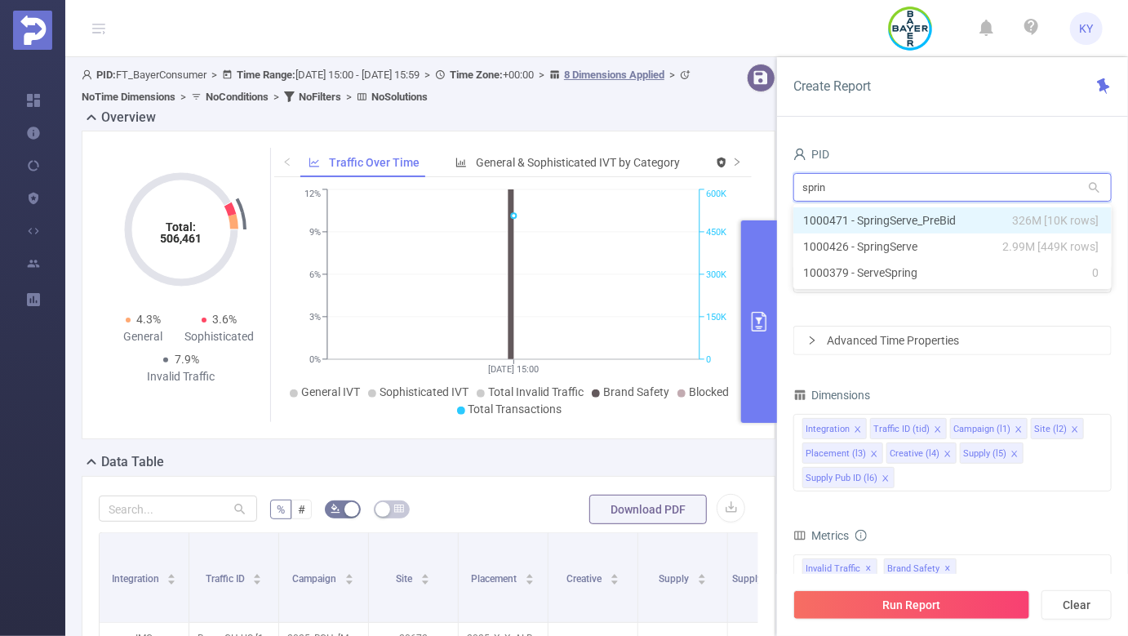
type input "spring"
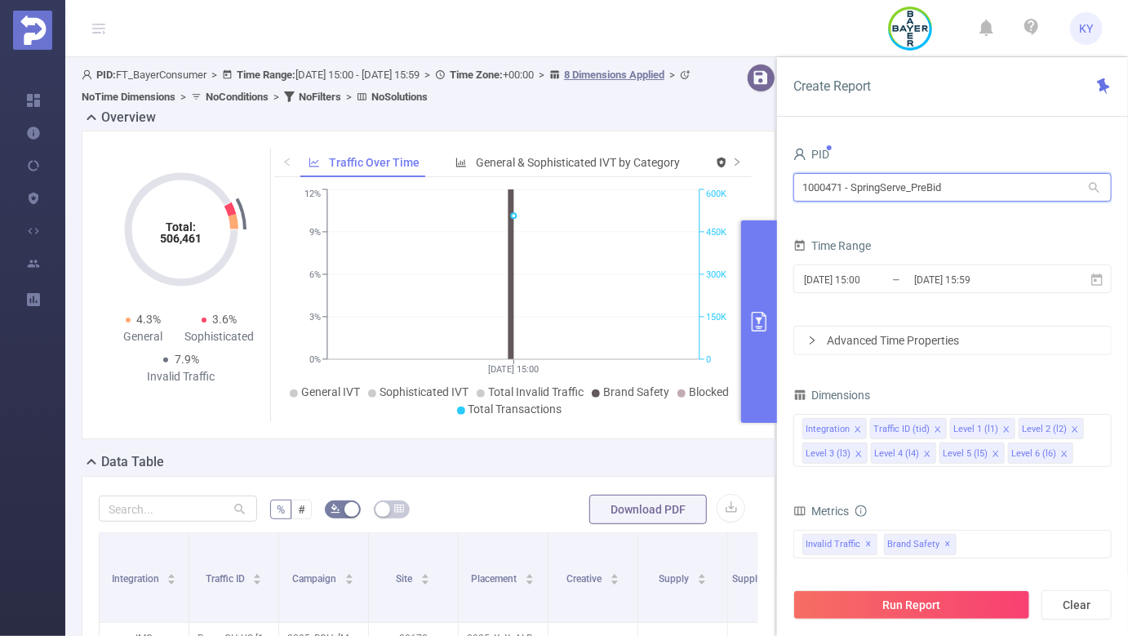
click at [851, 193] on input "1000471 - SpringServe_PreBid" at bounding box center [953, 187] width 318 height 29
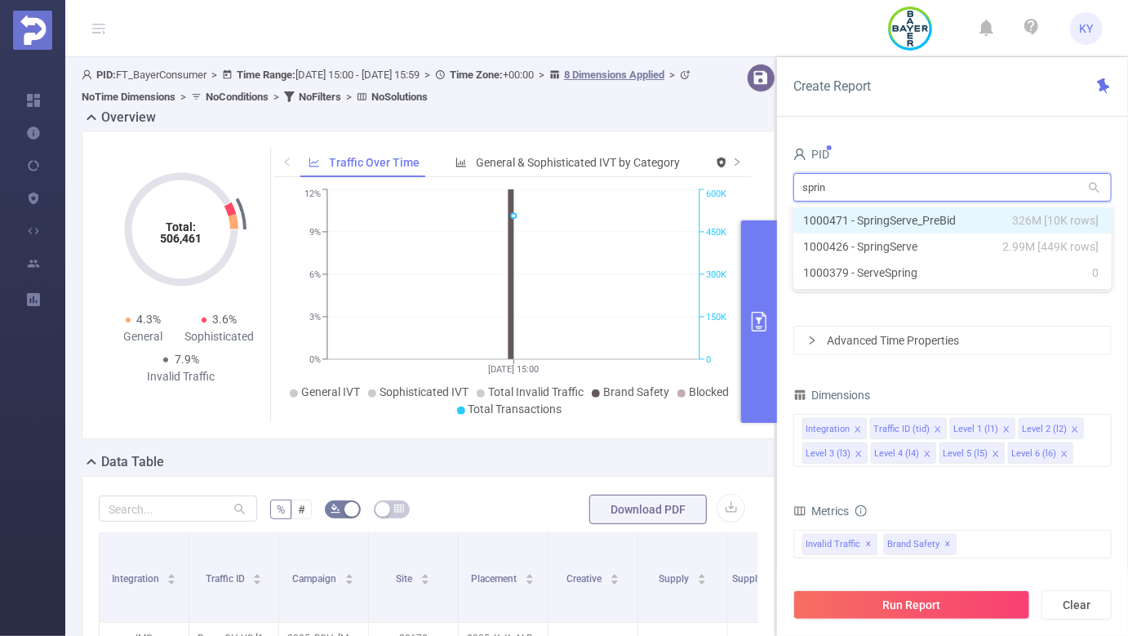
type input "spring"
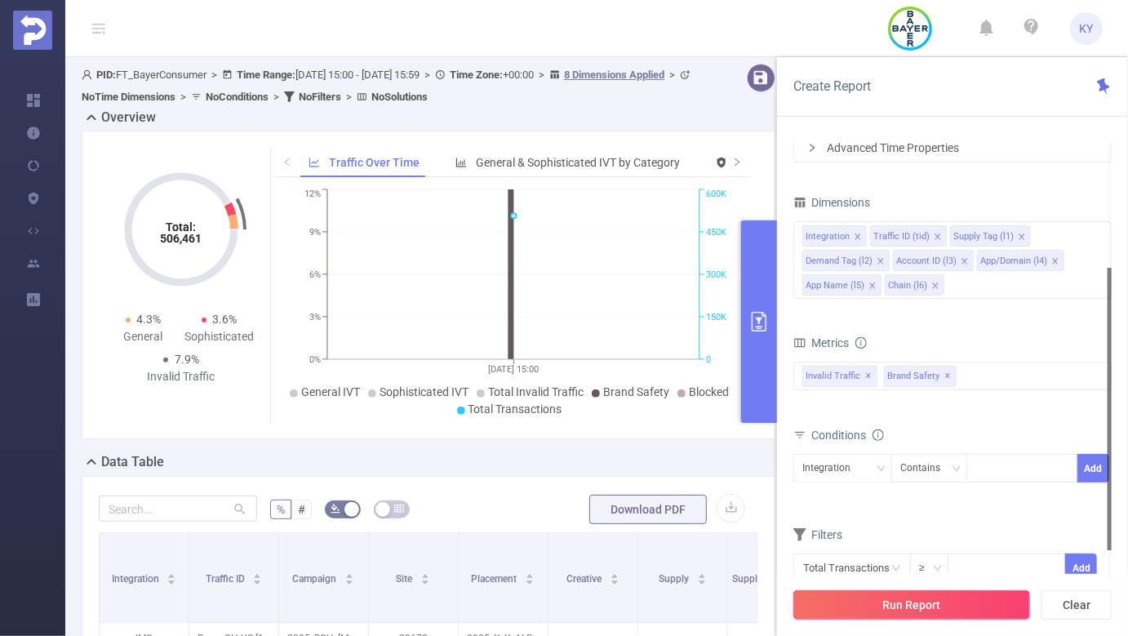
click at [968, 601] on button "Run Report" at bounding box center [912, 604] width 237 height 29
